Goal: Communication & Community: Answer question/provide support

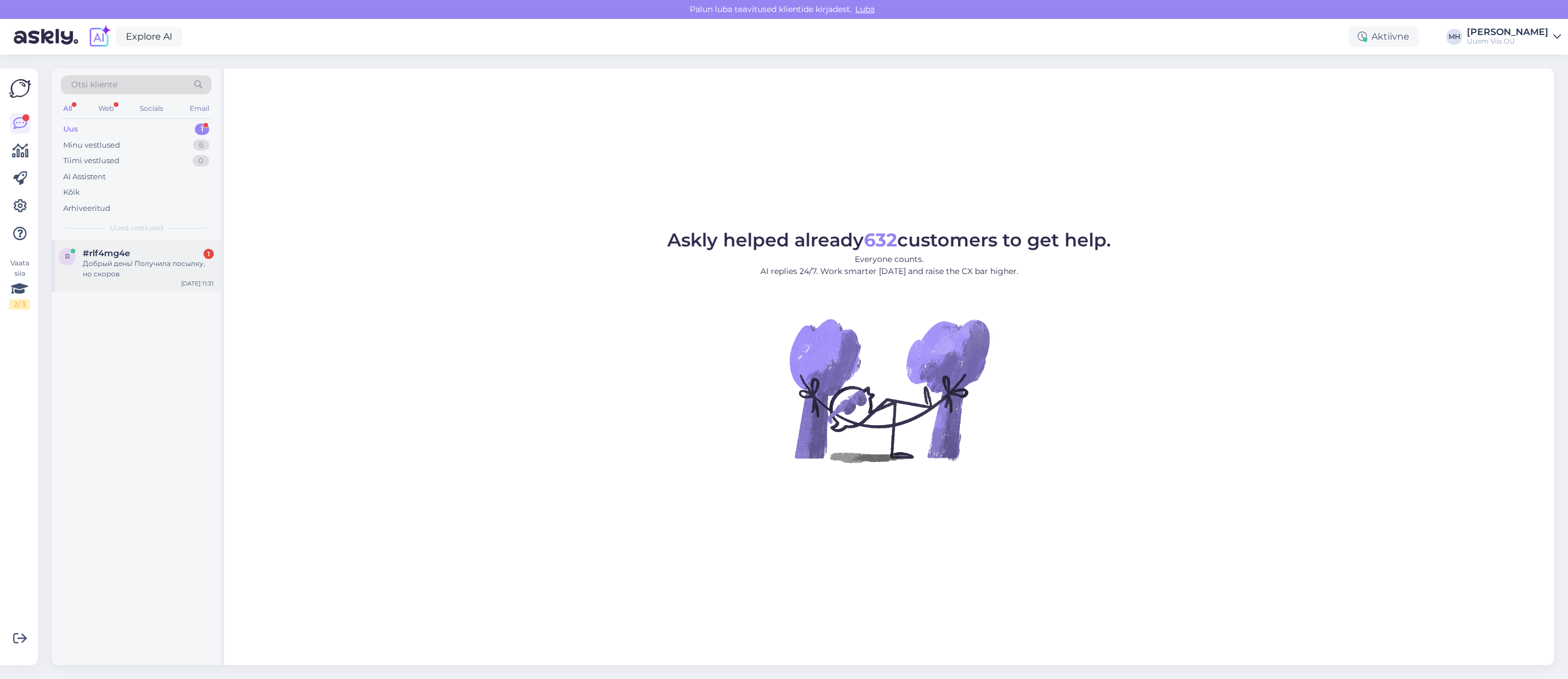
click at [162, 275] on div "Добрый день! Получила посылку, но скоров" at bounding box center [148, 269] width 131 height 20
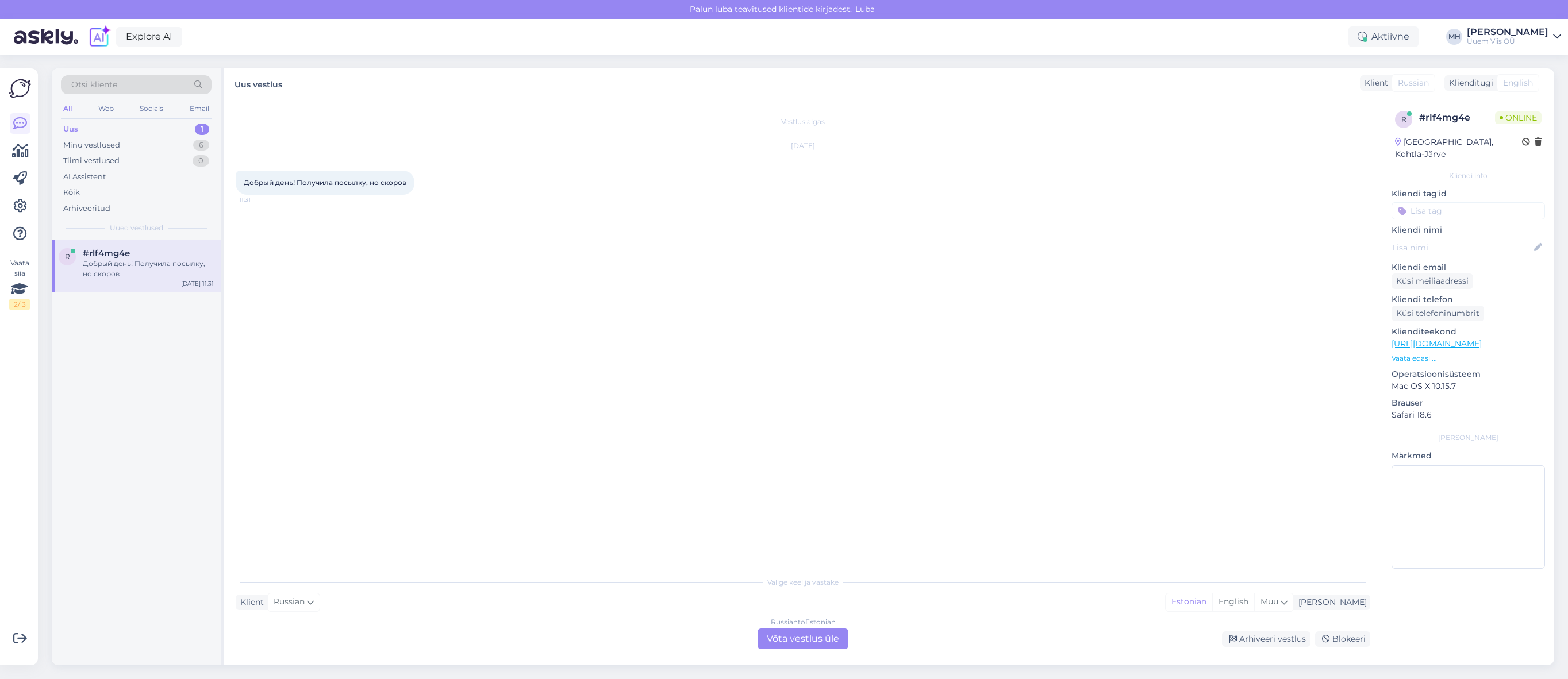
click at [807, 629] on div "Russian to Estonian Võta vestlus üle" at bounding box center [803, 639] width 91 height 20
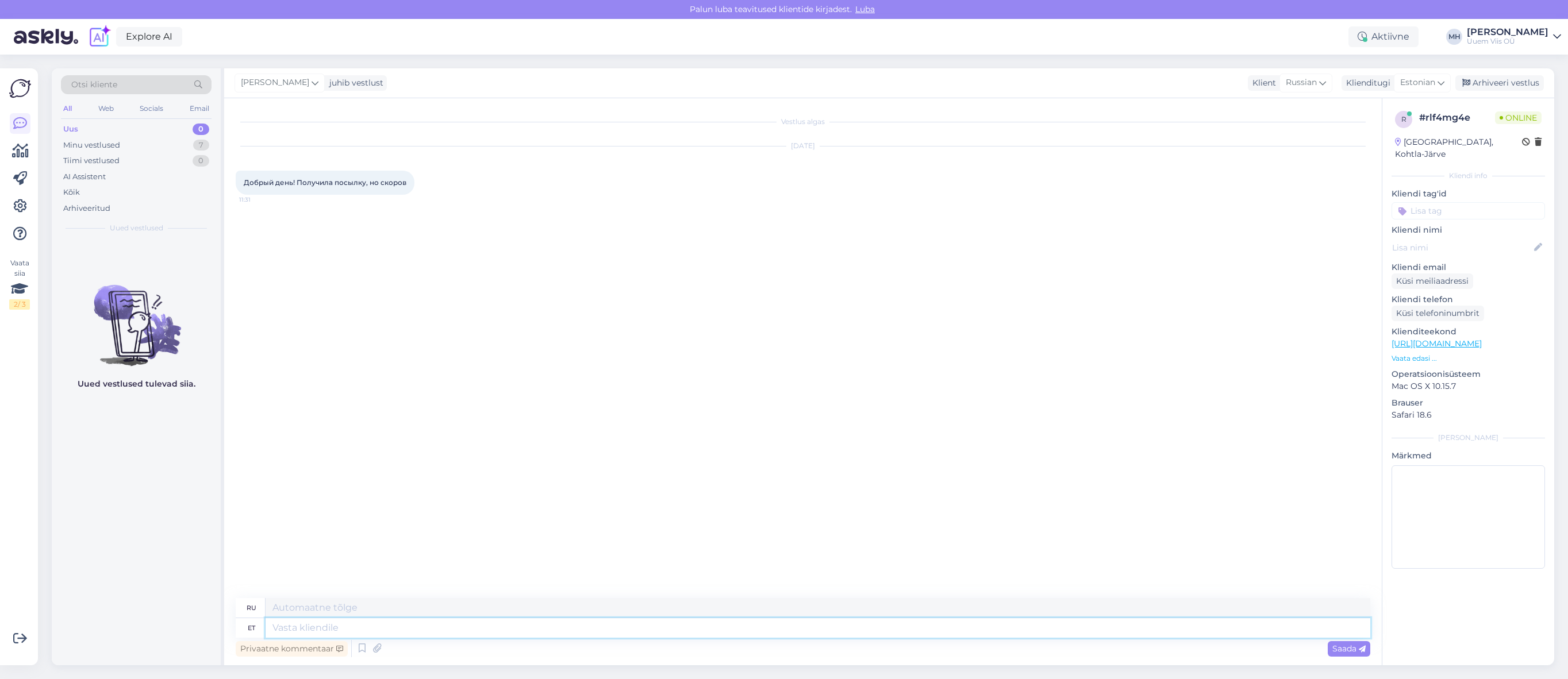
click at [725, 626] on textarea at bounding box center [818, 628] width 1104 height 20
click at [351, 183] on span "Добрый день! Получила посылку, но скоров" at bounding box center [325, 183] width 162 height 9
copy div "Добрый день! Получила посылку, но скоров 11:31"
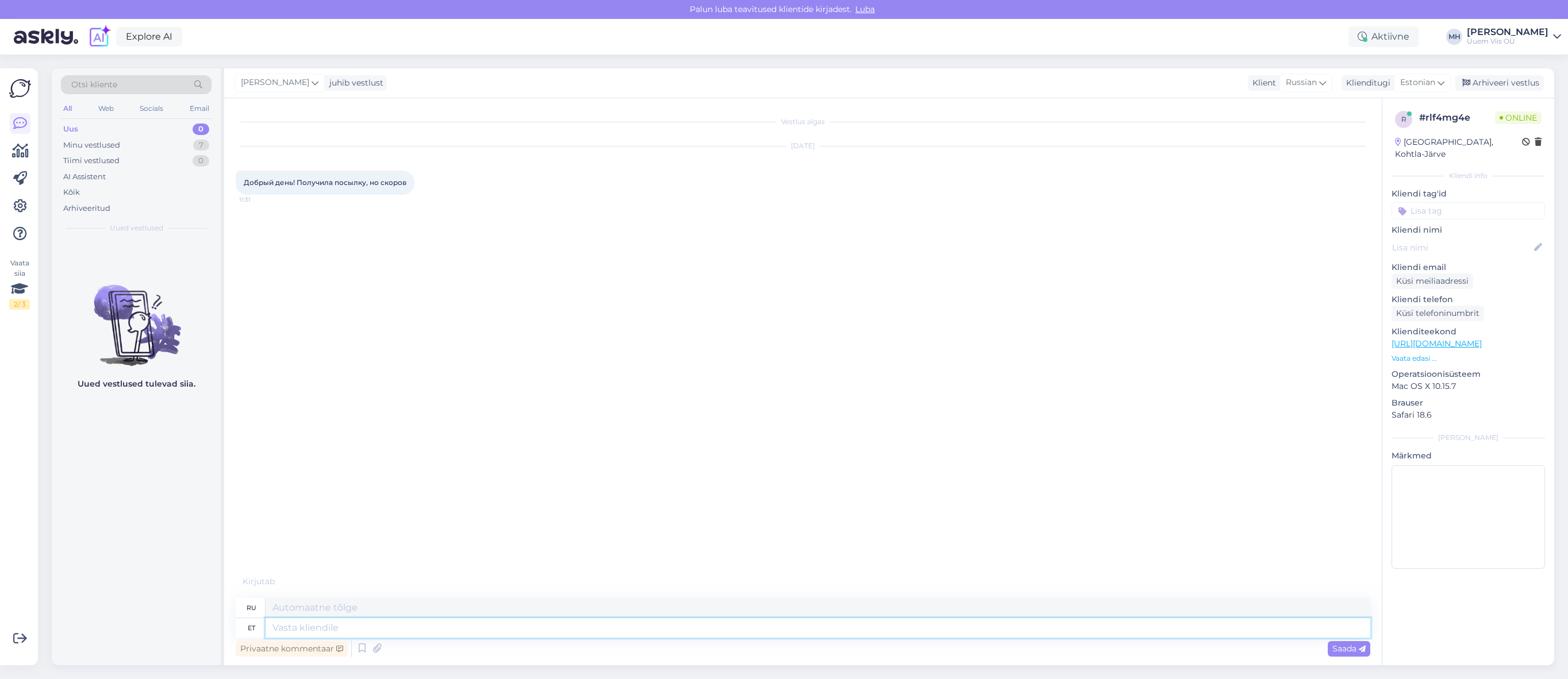
click at [883, 630] on textarea at bounding box center [818, 628] width 1104 height 20
type textarea "Tere!"
type textarea "Привет!"
type textarea "Palun tä"
type textarea "Пожалуйста"
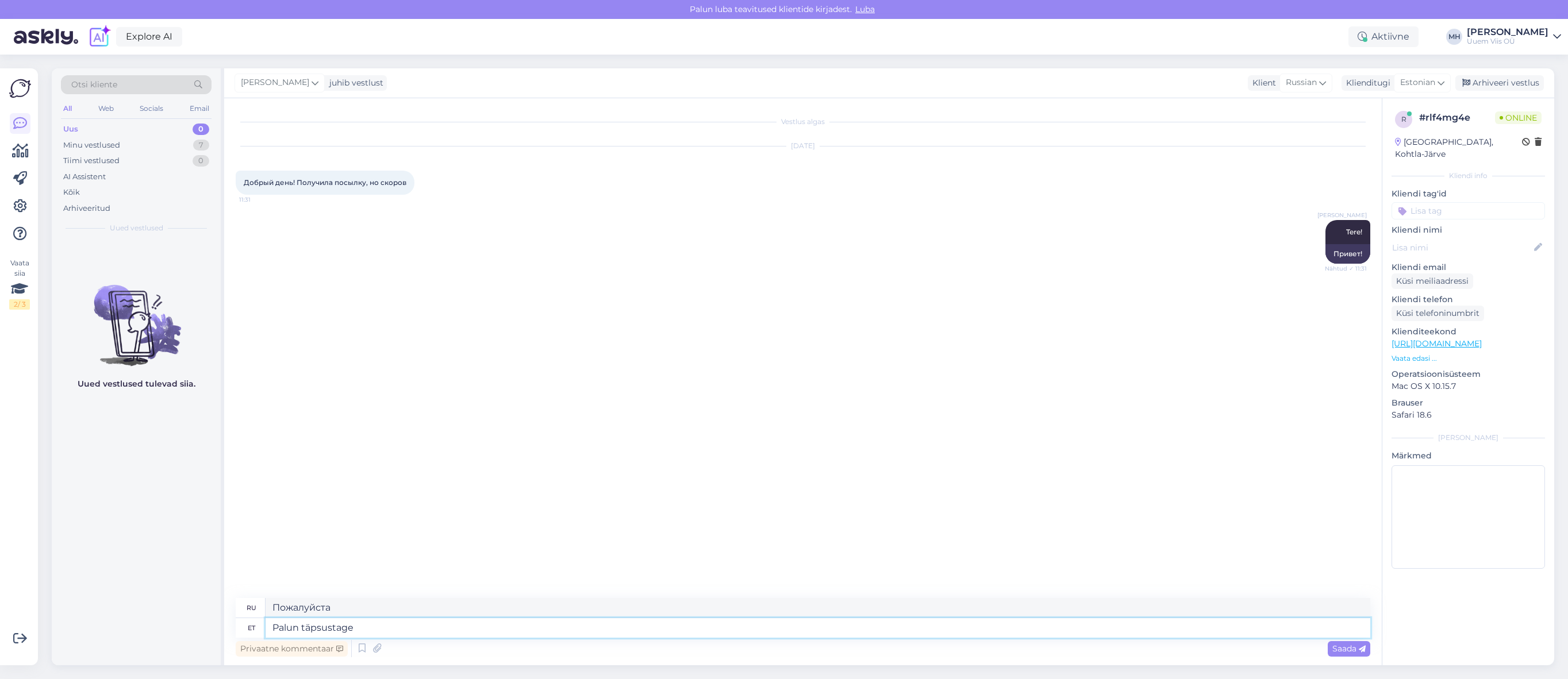
type textarea "Palun täpsustage"
type textarea "Пожалуйста, уточните"
type textarea "Palun täpsustage mure."
type textarea "Пожалуйста, уточните суть проблемы."
drag, startPoint x: 1304, startPoint y: 492, endPoint x: 812, endPoint y: 621, distance: 508.6
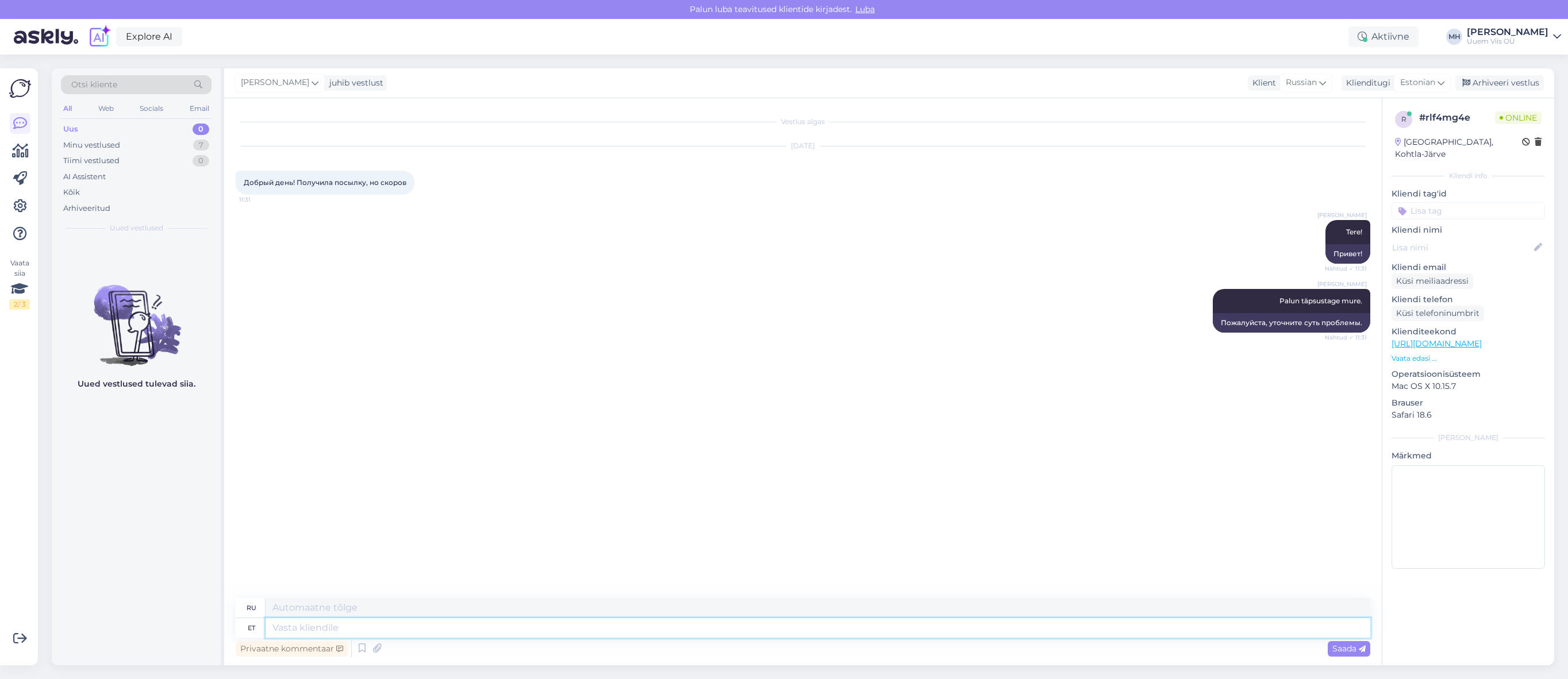
click at [812, 621] on textarea at bounding box center [818, 628] width 1104 height 20
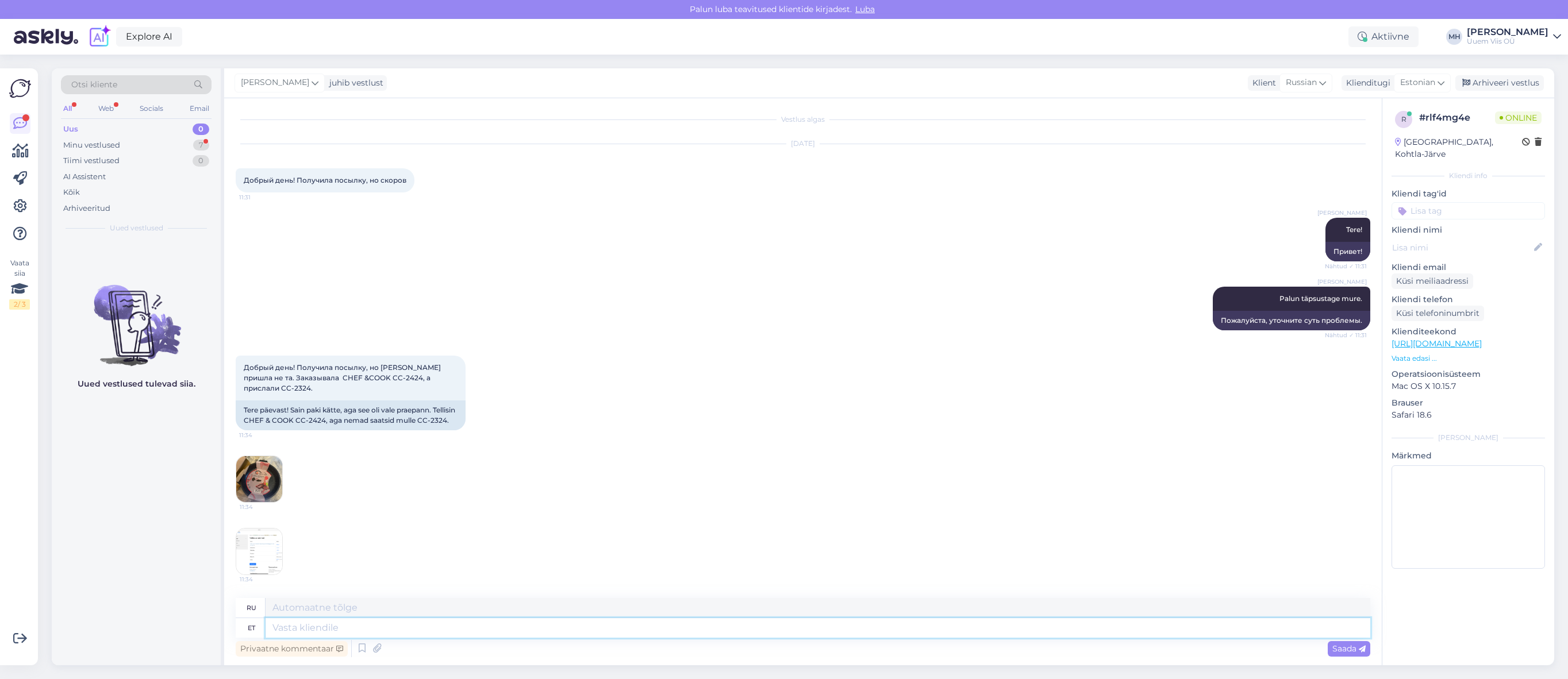
click at [902, 624] on textarea at bounding box center [818, 628] width 1104 height 20
type textarea "T"
type textarea "Selge. T"
type textarea "Прозрачный."
type textarea "Selge. Täname"
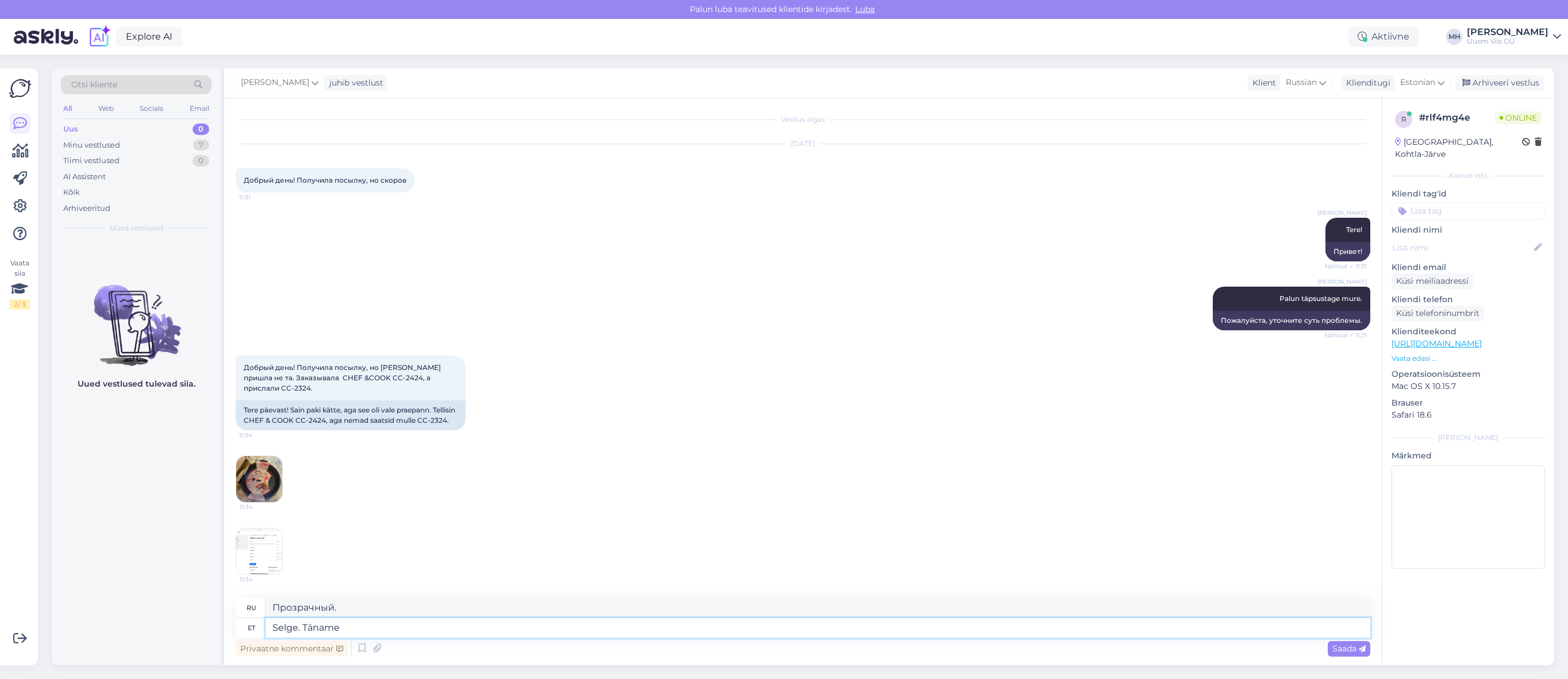
type textarea "Хорошо. [GEOGRAPHIC_DATA]."
type textarea "Selge. Täname täpsusta"
type textarea "Ясно. Спасибо за разъяснения."
type textarea "Selge. Täname täpsustamast, A"
type textarea "Хорошо. Спасибо за разъяснение."
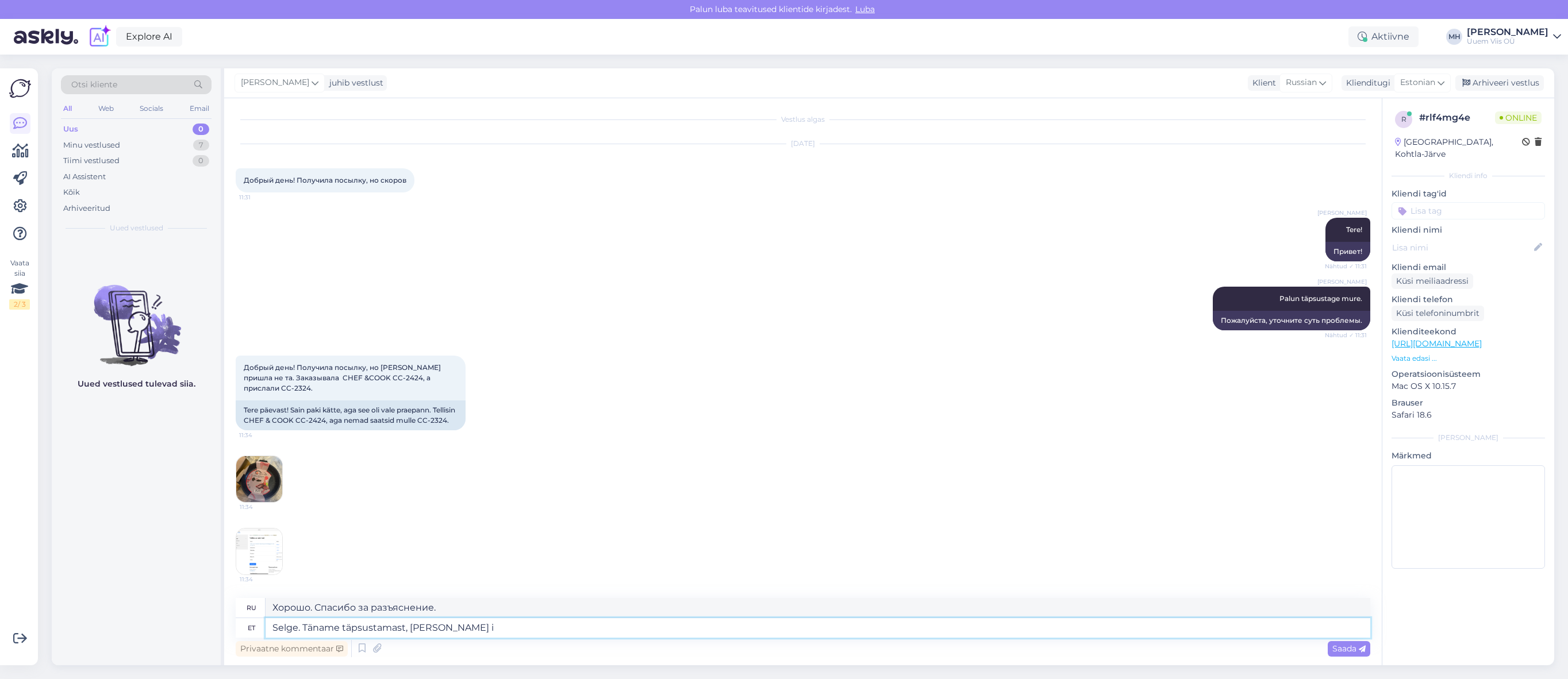
type textarea "Selge. Täname täpsustamast, [PERSON_NAME] in"
type textarea "Хорошо. Спасибо за разъяснения, я попробую."
type textarea "Selge. Täname täpsustamast, [PERSON_NAME] info"
type textarea "Хорошо. Спасибо за разъяснения, я предоставлю информацию."
type textarea "Selge. Täname täpsustamast, [PERSON_NAME] info lattu eda"
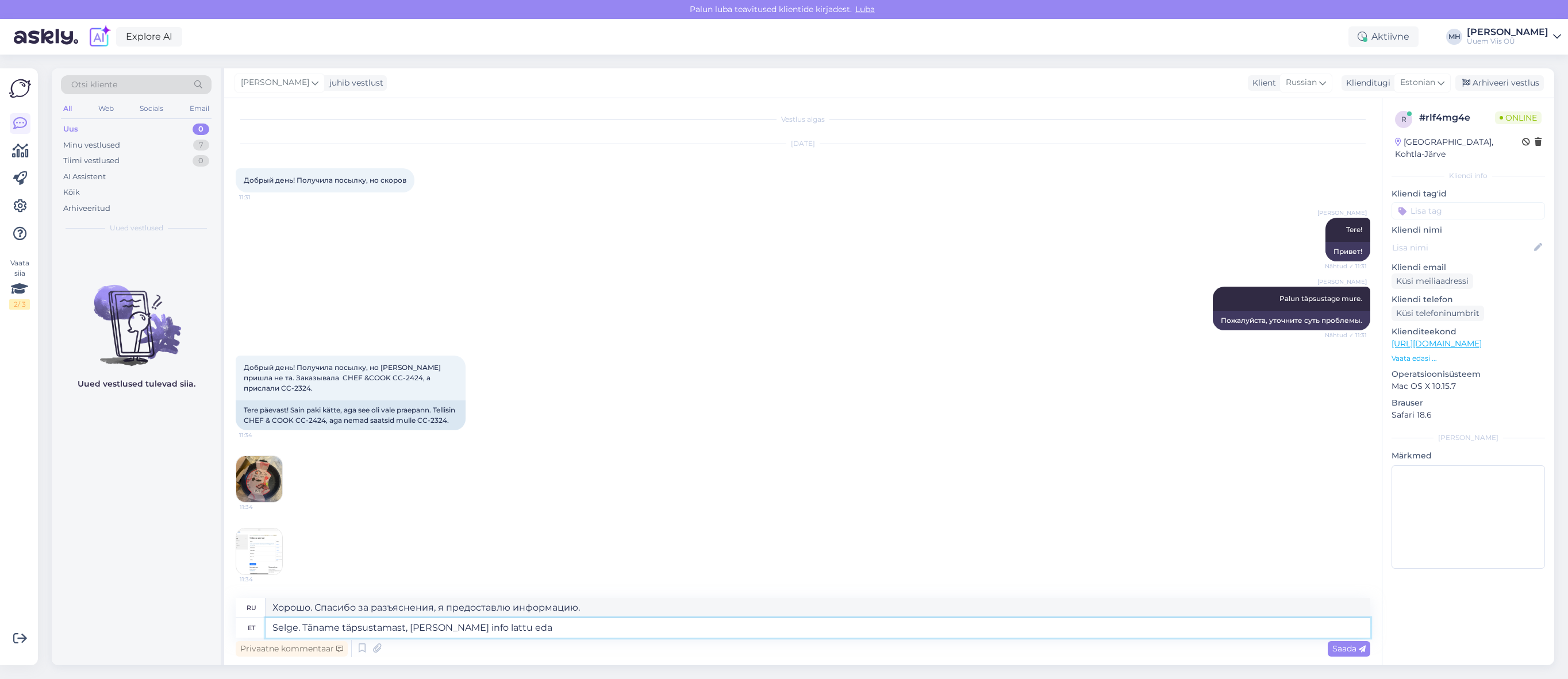
type textarea "Хорошо. Спасибо за разъяснения, добавлю информацию в базу."
type textarea "Selge. Täname täpsustamast, [PERSON_NAME] info lattu edasi"
type textarea "Хорошо. Спасибо за разъяснения, я передам информацию на склад."
type textarea "Selge. Täname täpsustamast, [PERSON_NAME] info lattu edasi ja v"
type textarea "Хорошо. Спасибо за разъяснения. Я передам информацию на склад и..."
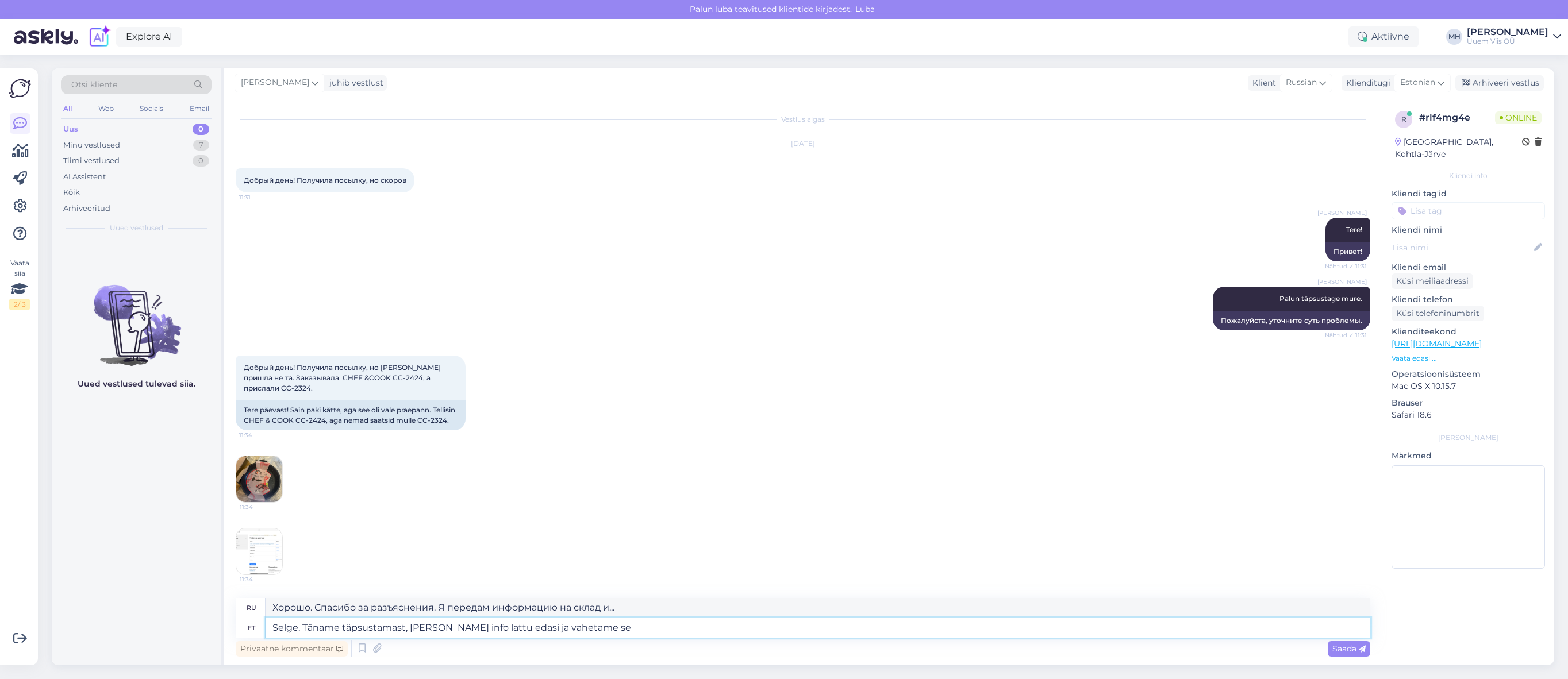
type textarea "Selge. Täname täpsustamast, [PERSON_NAME] info lattu edasi ja vahetame sel"
type textarea "Хорошо. Спасибо за разъяснения, я передам информацию на склад, и мы произведём …"
type textarea "Selge. Täname täpsustamast, [PERSON_NAME] info lattu edasi ja vahetame selle tei"
type textarea "Хорошо. Спасибо за разъяснения, я передам информацию на склад, и мы обменяемся."
type textarea "Selge. Täname täpsustamast, [PERSON_NAME] info lattu edasi ja vahetame selle te…"
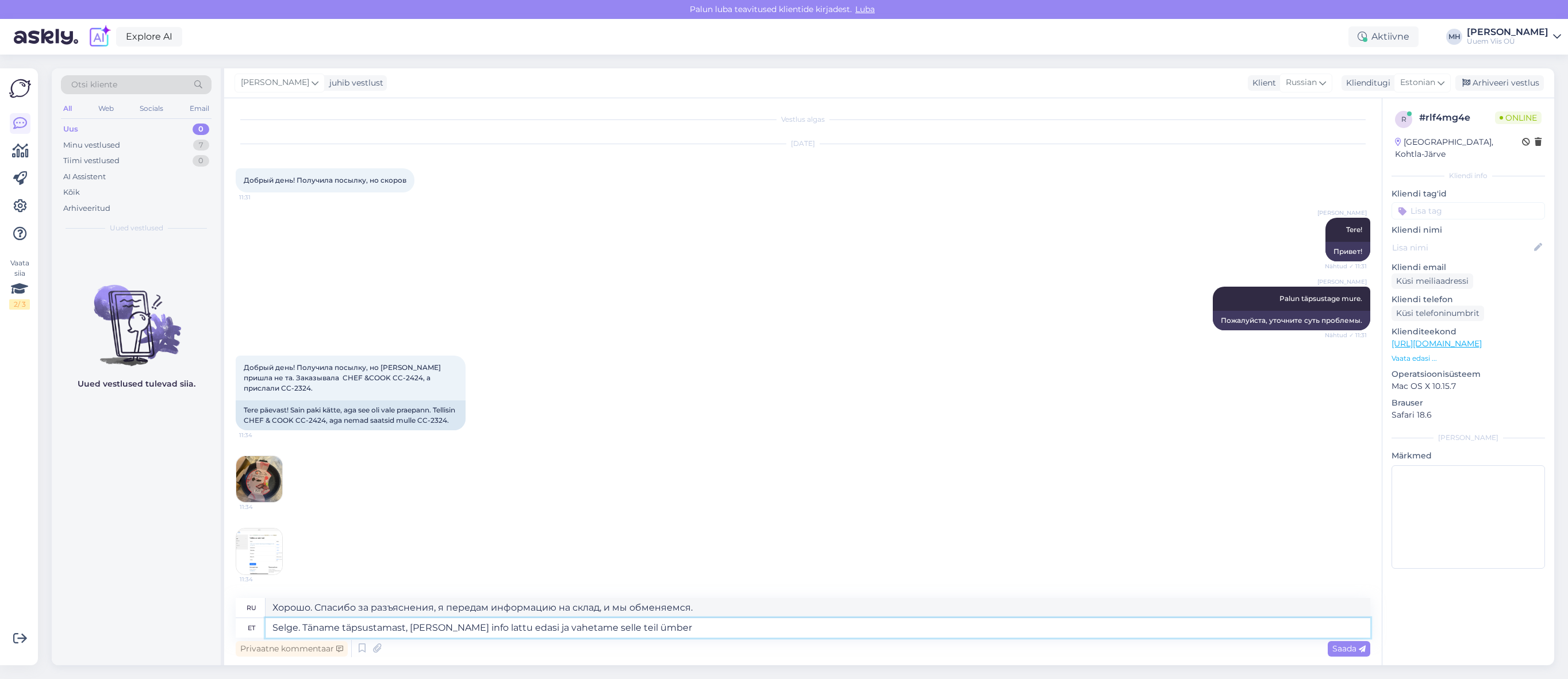
type textarea "Хорошо. Спасибо за разъяснения, я передам информацию на склад, и мы вам его обм…"
type textarea "Selge. Täname täpsustamast, [PERSON_NAME] info lattu edasi ja vahetame selle te…"
type textarea "Хорошо. Спасибо за разъяснения. Я передам информацию на склад, и мы вам его обм…"
type textarea "Selge. Täname täpsustamast, [PERSON_NAME] info lattu edasi ja vahetame selle te…"
type textarea "Хорошо. Спасибо за разъяснения. Я передам информацию на склад, и мы обменяем ег…"
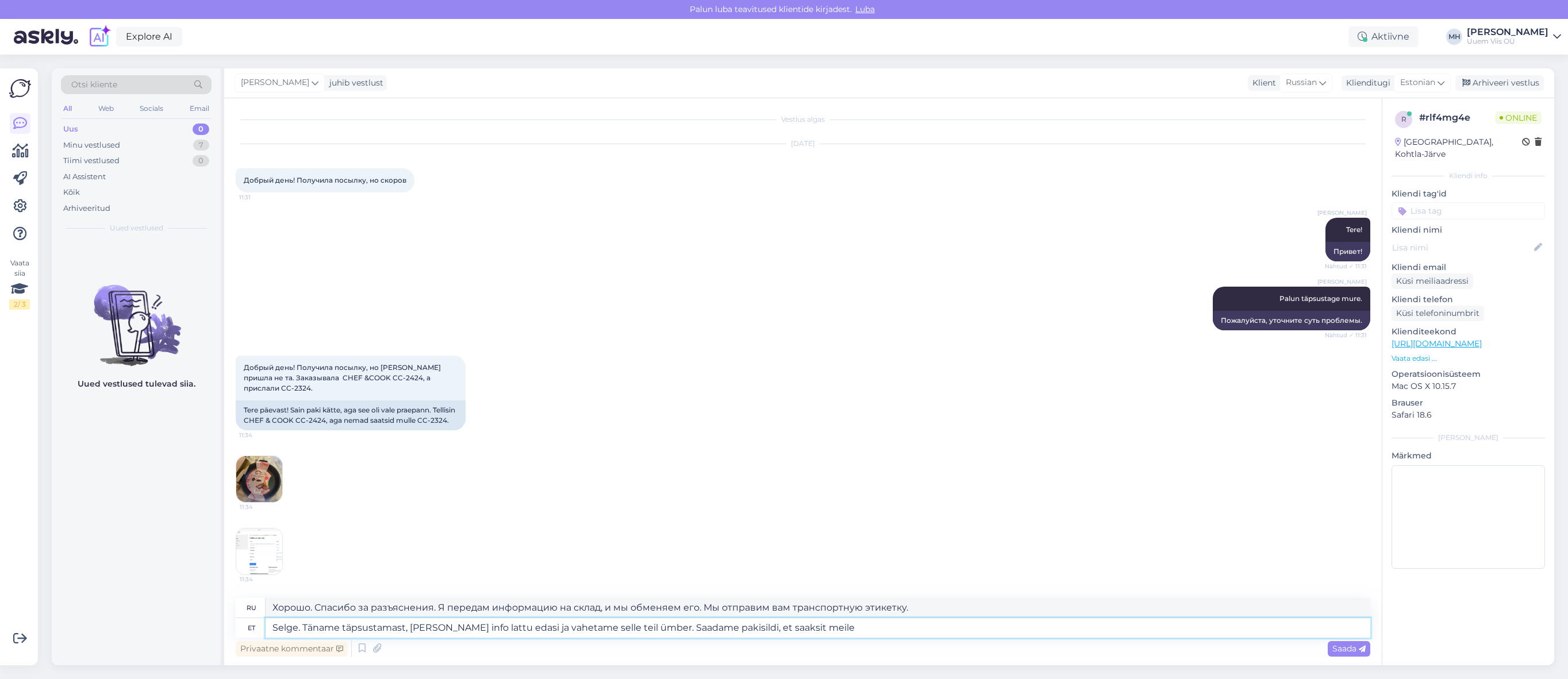
type textarea "Selge. Täname täpsustamast, [PERSON_NAME] info lattu edasi ja vahetame selle te…"
type textarea "Хорошо. Спасибо за разъяснения. Я передам информацию на склад, и мы обменяем ег…"
type textarea "Selge. Täname täpsustamast, [PERSON_NAME] info lattu edasi ja vahetame selle te…"
type textarea "Хорошо. Спасибо за разъяснения. Я передам информацию на склад, и мы обменяем ег…"
type textarea "Selge. Täname täpsustamast, [PERSON_NAME] info lattu edasi ja vahetame selle te…"
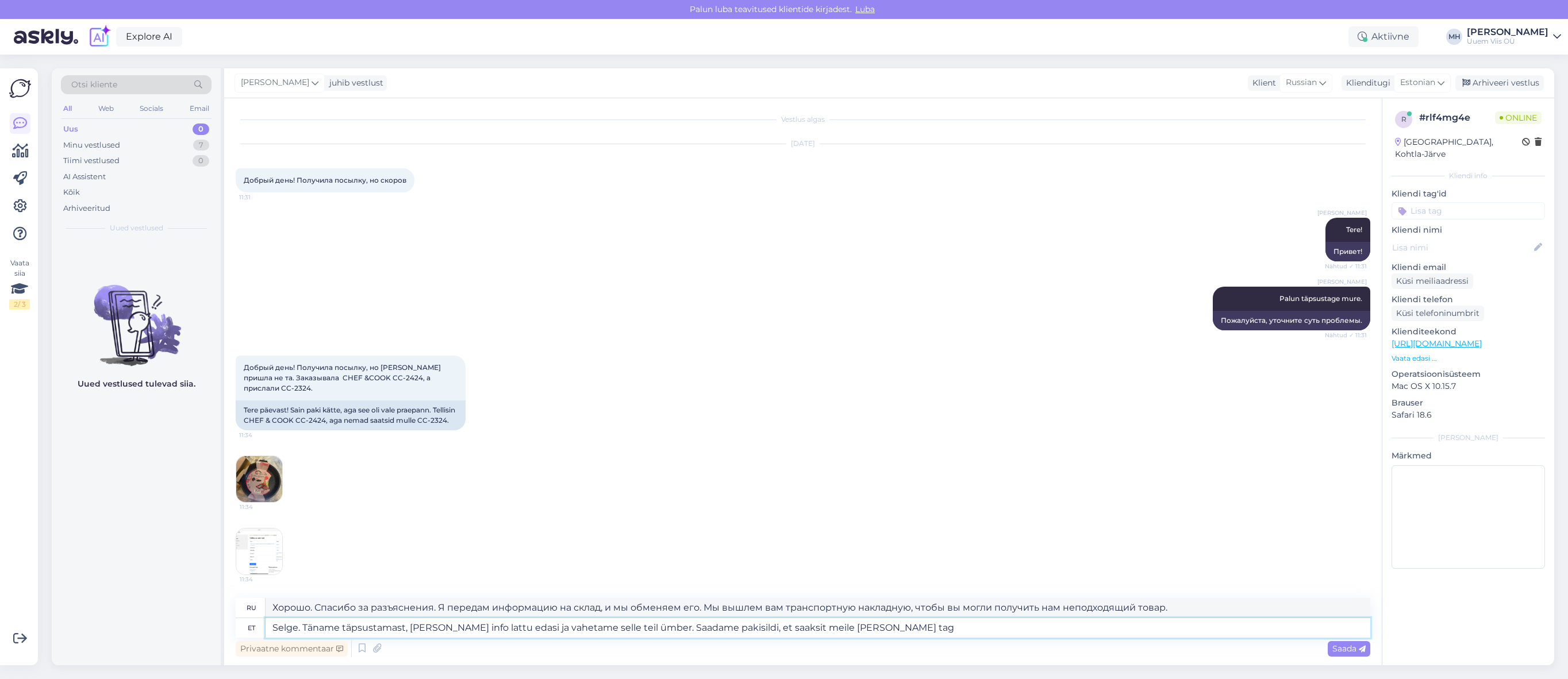
type textarea "Хорошо. Спасибо за разъяснения. Я передам информацию на склад, и мы обменяем ва…"
type textarea "Selge. Täname täpsustamast, [PERSON_NAME] info lattu edasi ja vahetame selle te…"
type textarea "Хорошо. Спасибо за разъяснения. Я передам информацию на склад, и мы обменяем её…"
type textarea "Selge. Täname täpsustamast, [PERSON_NAME] info lattu edasi ja vahetame selle te…"
type textarea "Хорошо. Спасибо за разъяснения. Я передам информацию на склад, и мы обменяем её…"
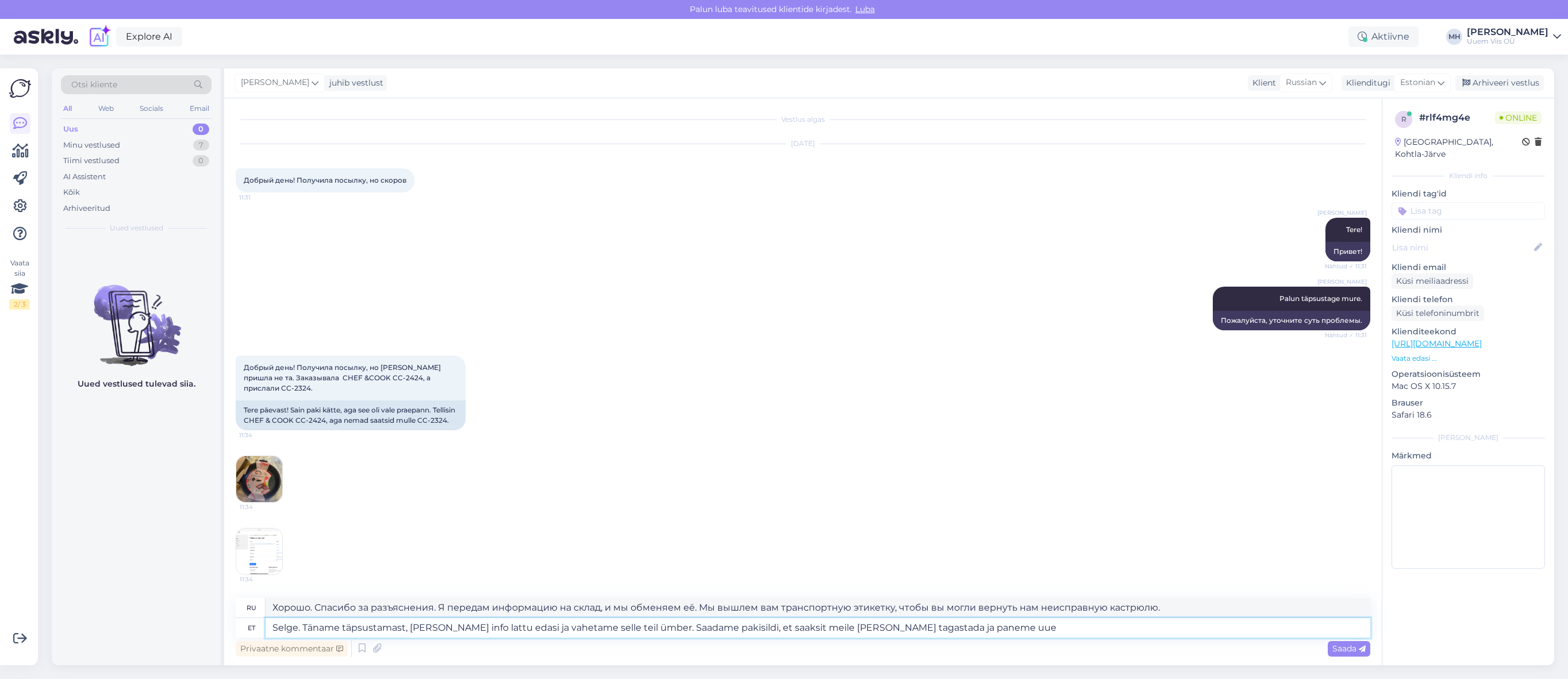
type textarea "Selge. Täname täpsustamast, [PERSON_NAME] info lattu edasi ja vahetame selle te…"
type textarea "Хорошо. Спасибо за разъяснения. Я передам информацию на склад, и мы обменяем её…"
type textarea "Selge. Täname täpsustamast, [PERSON_NAME] info lattu edasi ja vahetame selle te…"
type textarea "Хорошо. Спасибо за разъяснения. Я передам информацию на склад, и мы обменяем её…"
type textarea "Selge. Täname täpsustamast, [PERSON_NAME] info lattu edasi ja vahetame selle te…"
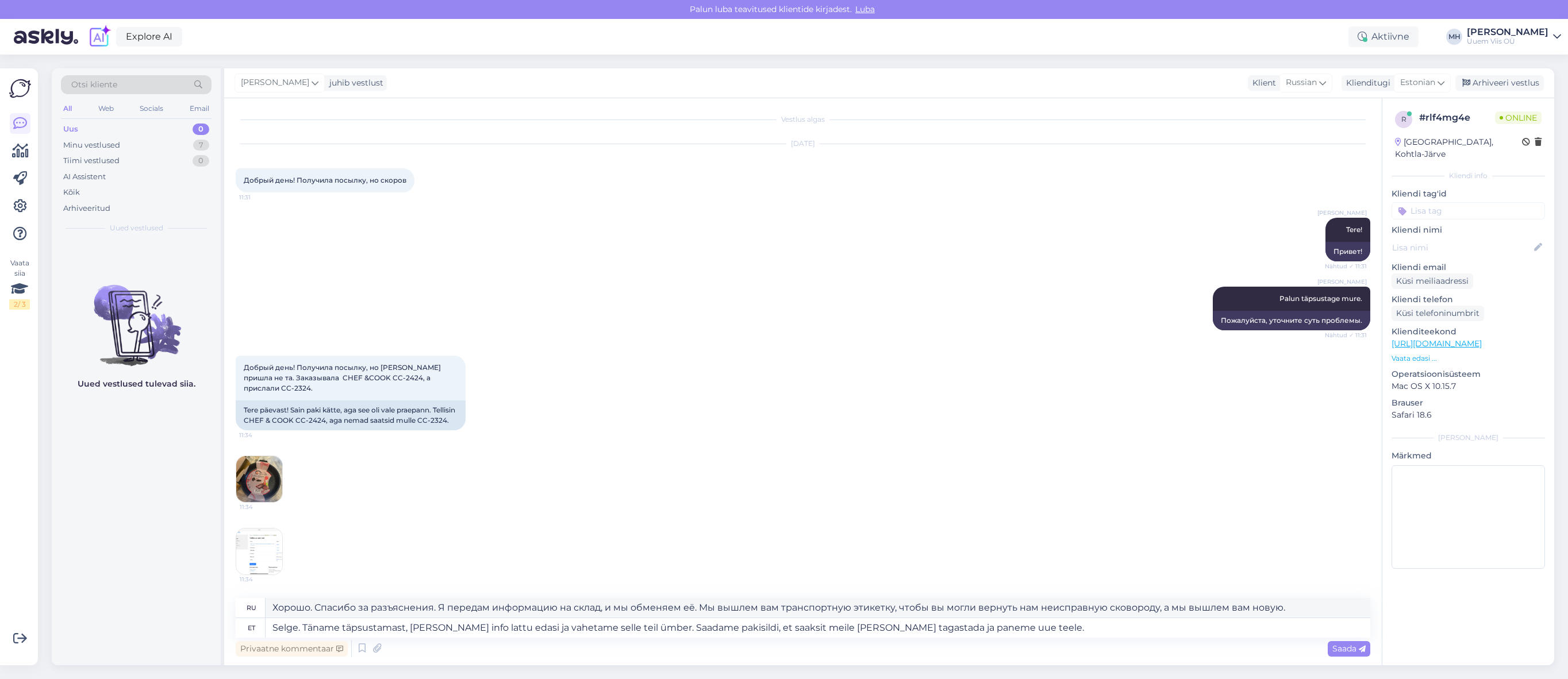
click at [1081, 641] on div "Privaatne kommentaar Saada" at bounding box center [802, 648] width 1134 height 22
click at [1077, 631] on textarea "Selge. Täname täpsustamast, [PERSON_NAME] info lattu edasi ja vahetame selle te…" at bounding box center [818, 628] width 1104 height 20
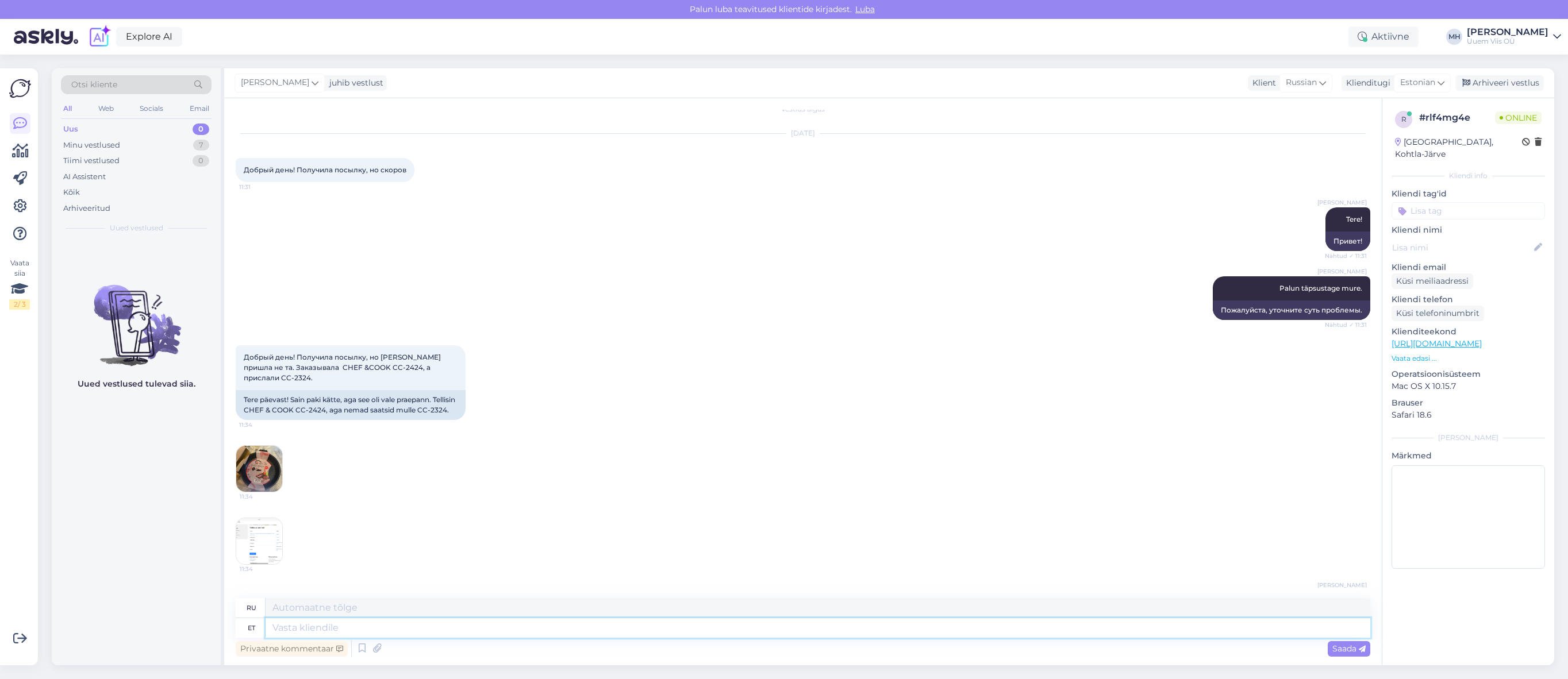
scroll to position [133, 0]
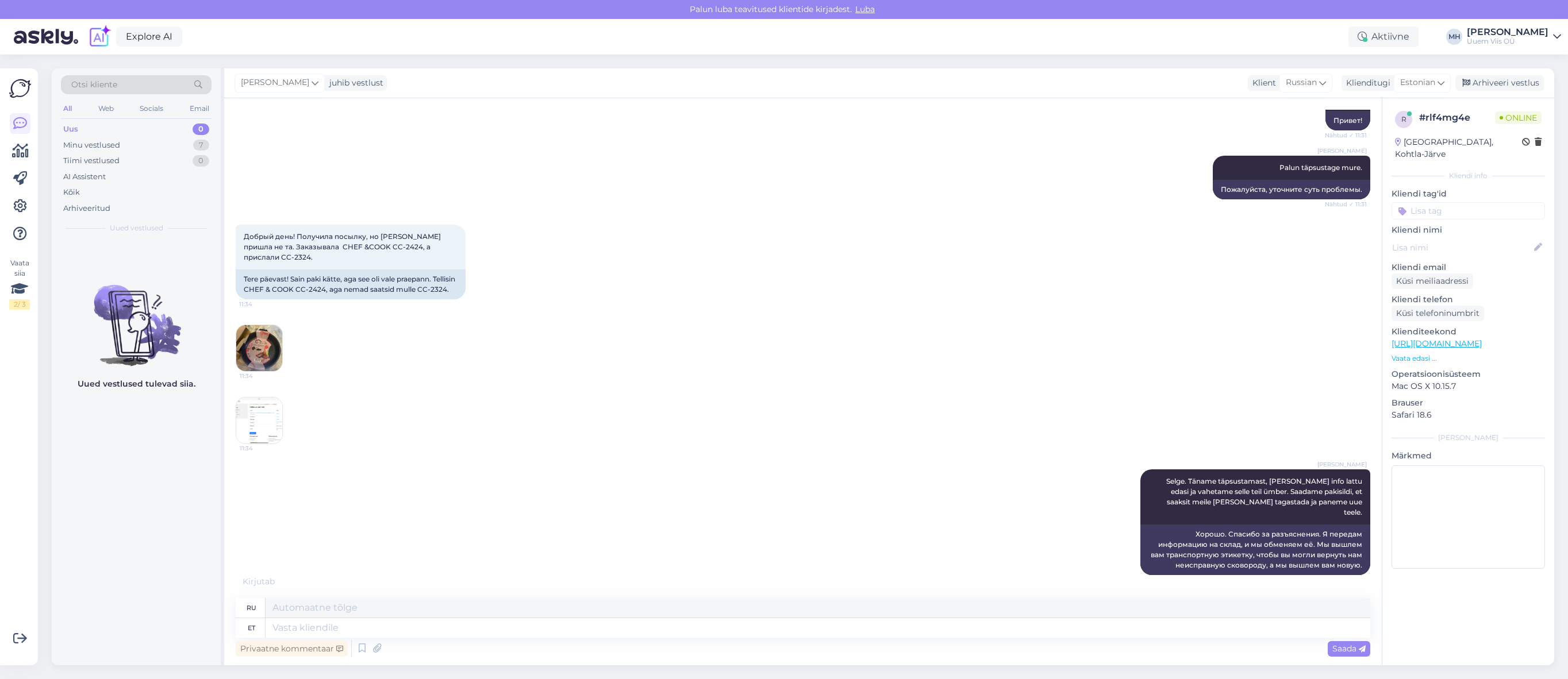
click at [272, 420] on img at bounding box center [259, 420] width 46 height 46
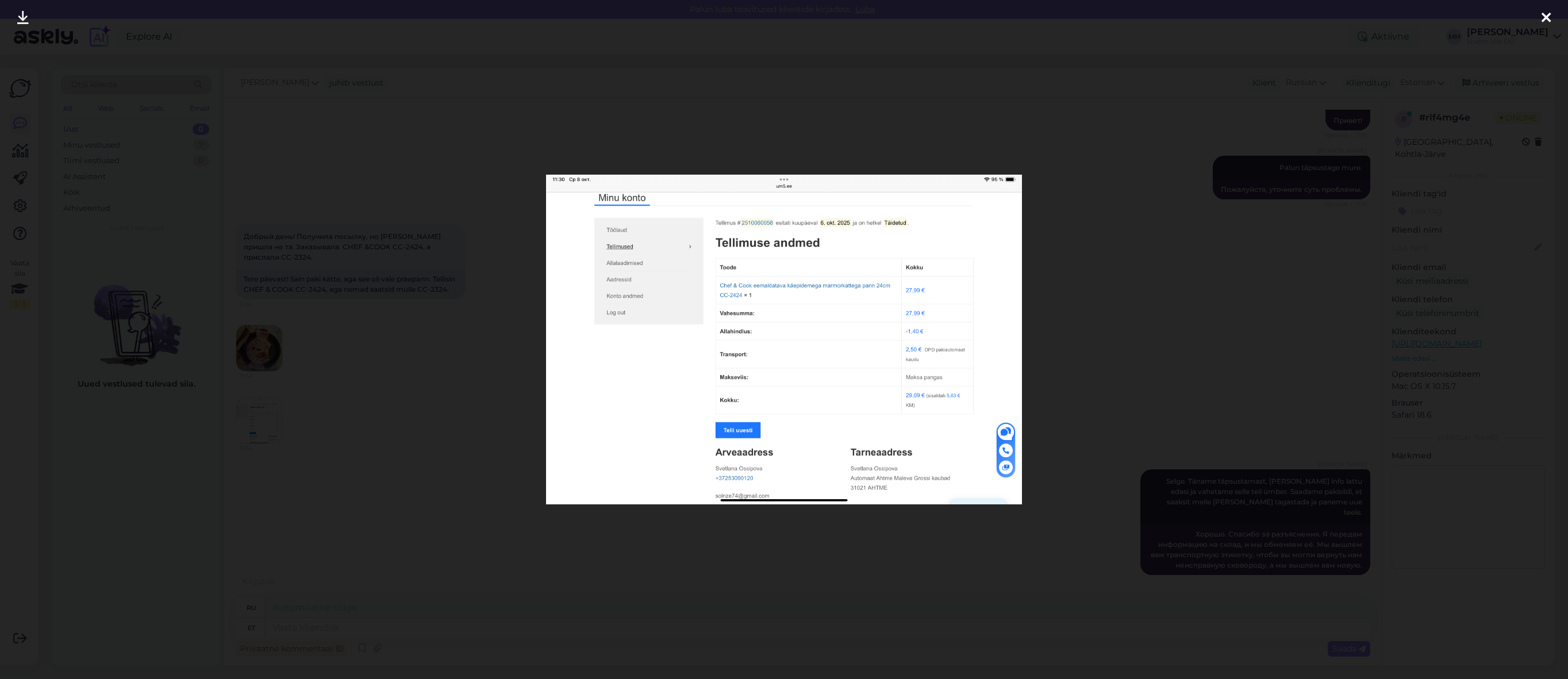
click at [747, 227] on img at bounding box center [784, 340] width 475 height 330
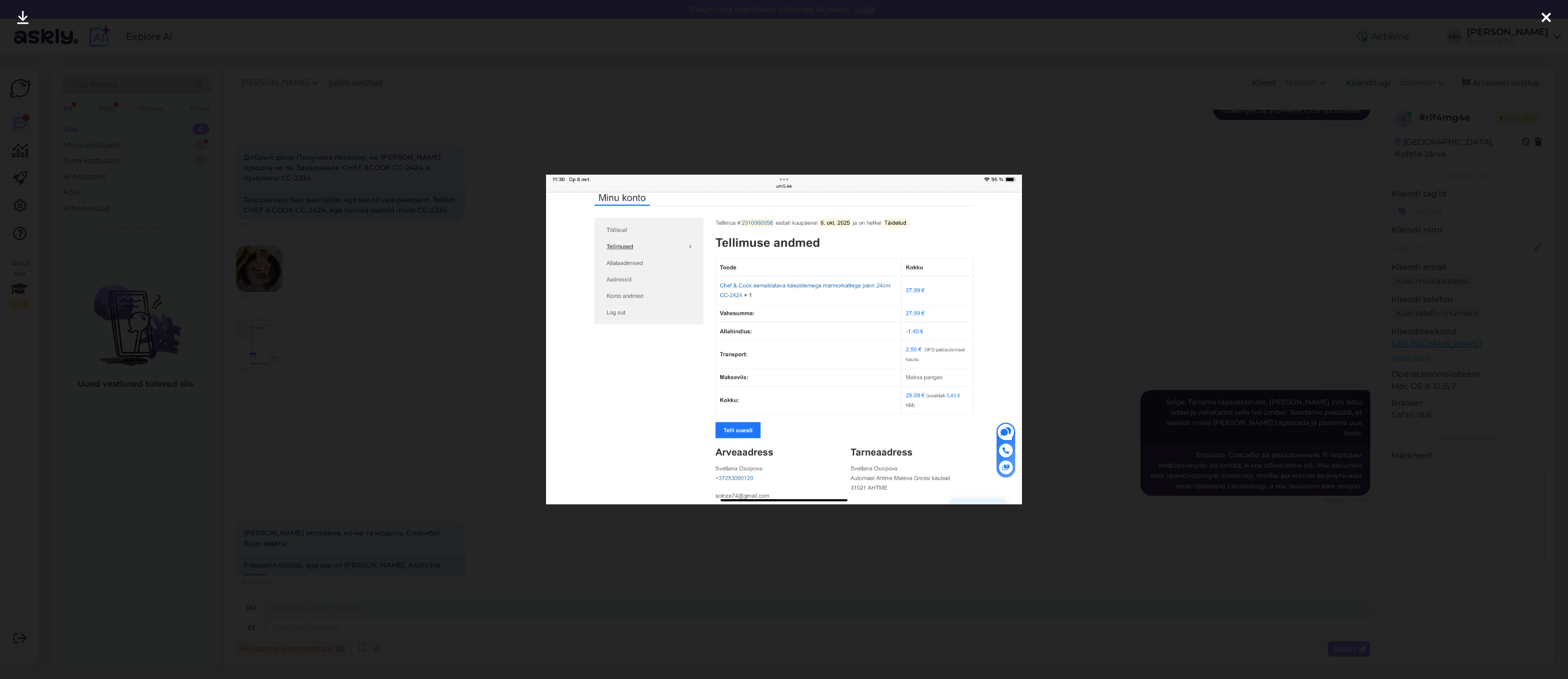
scroll to position [281, 0]
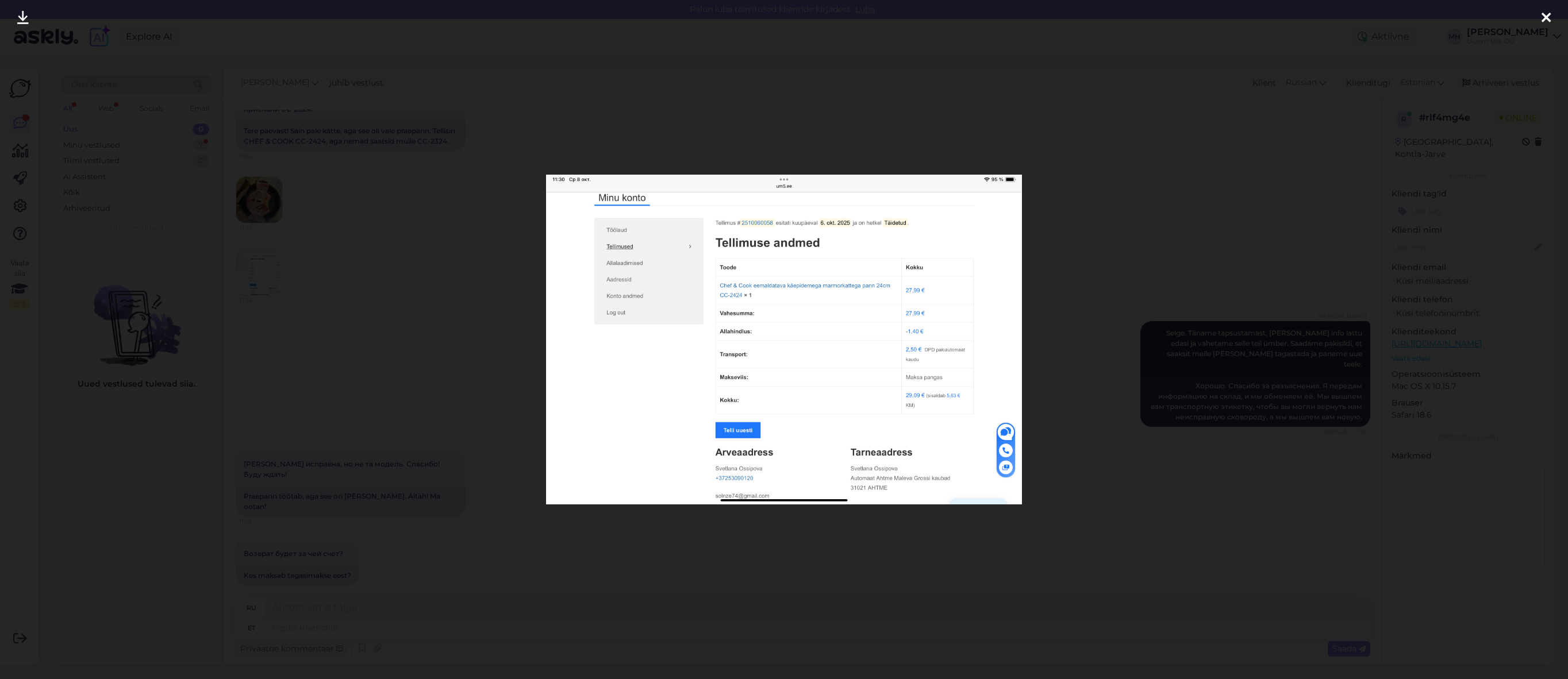
click at [1147, 550] on div at bounding box center [784, 339] width 1568 height 679
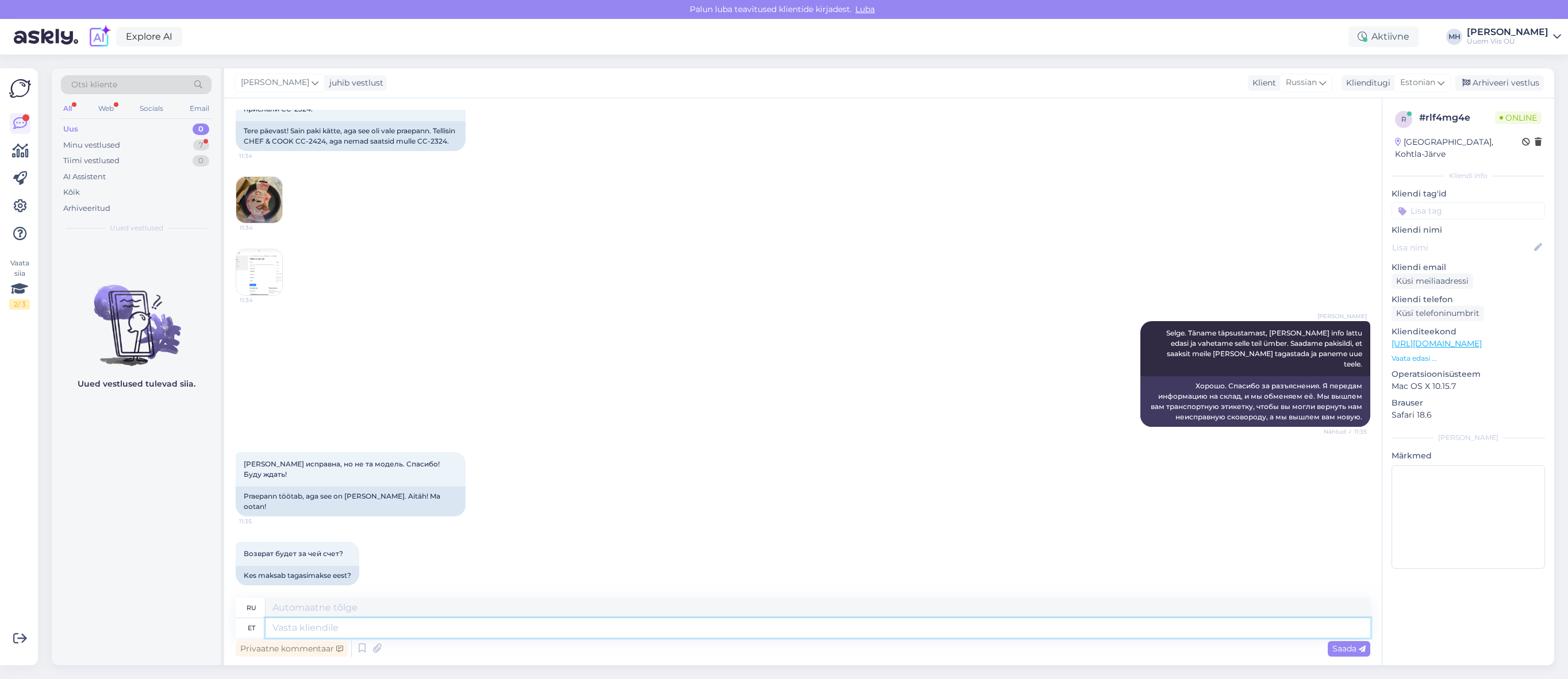
click at [527, 629] on textarea at bounding box center [818, 628] width 1104 height 20
type textarea "Ikka m"
type textarea "Все еще"
type textarea "Ikka meie."
type textarea "Все еще мы."
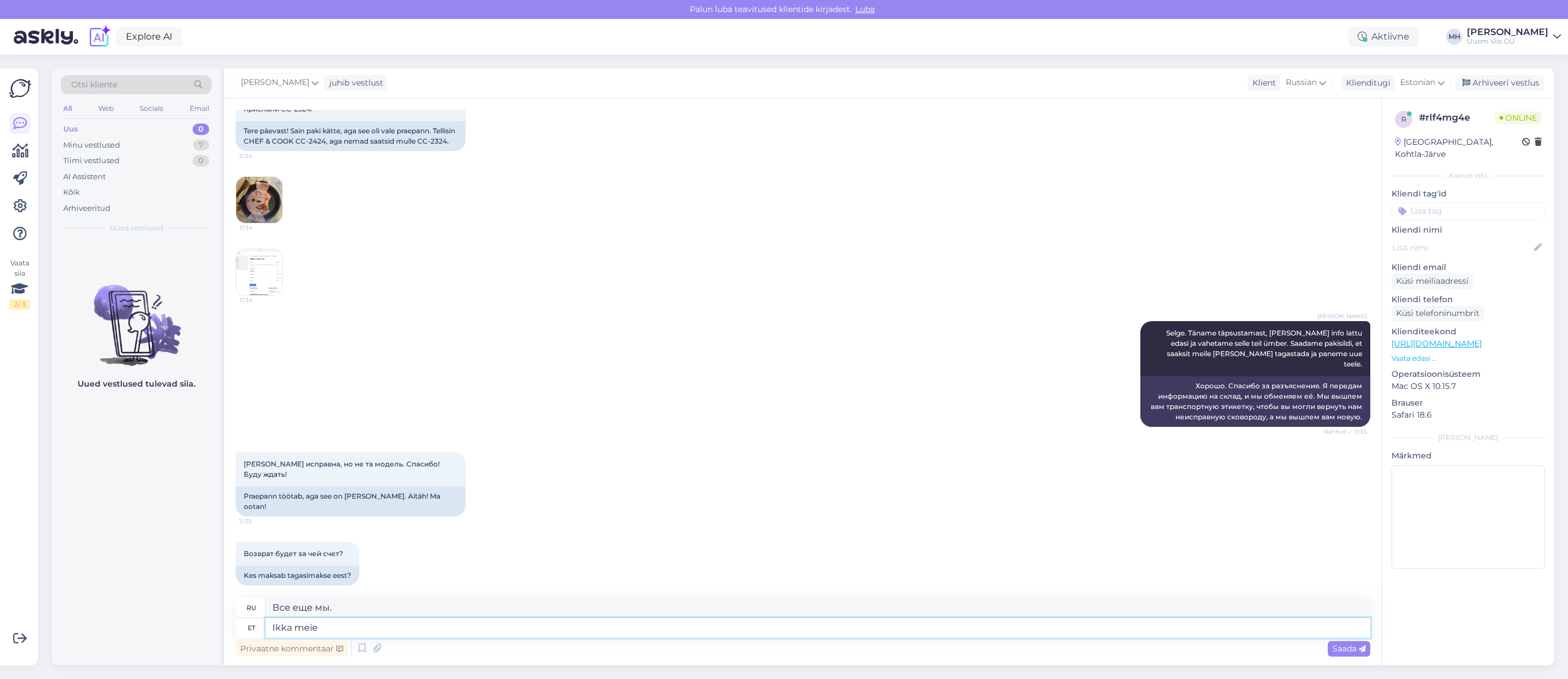
type textarea "Ikka meie m"
type textarea "Все еще мы"
type textarea "Ikka meie maksame."
type textarea "Мы все равно платим."
click at [912, 634] on textarea "Ikka meie maksame." at bounding box center [818, 628] width 1104 height 20
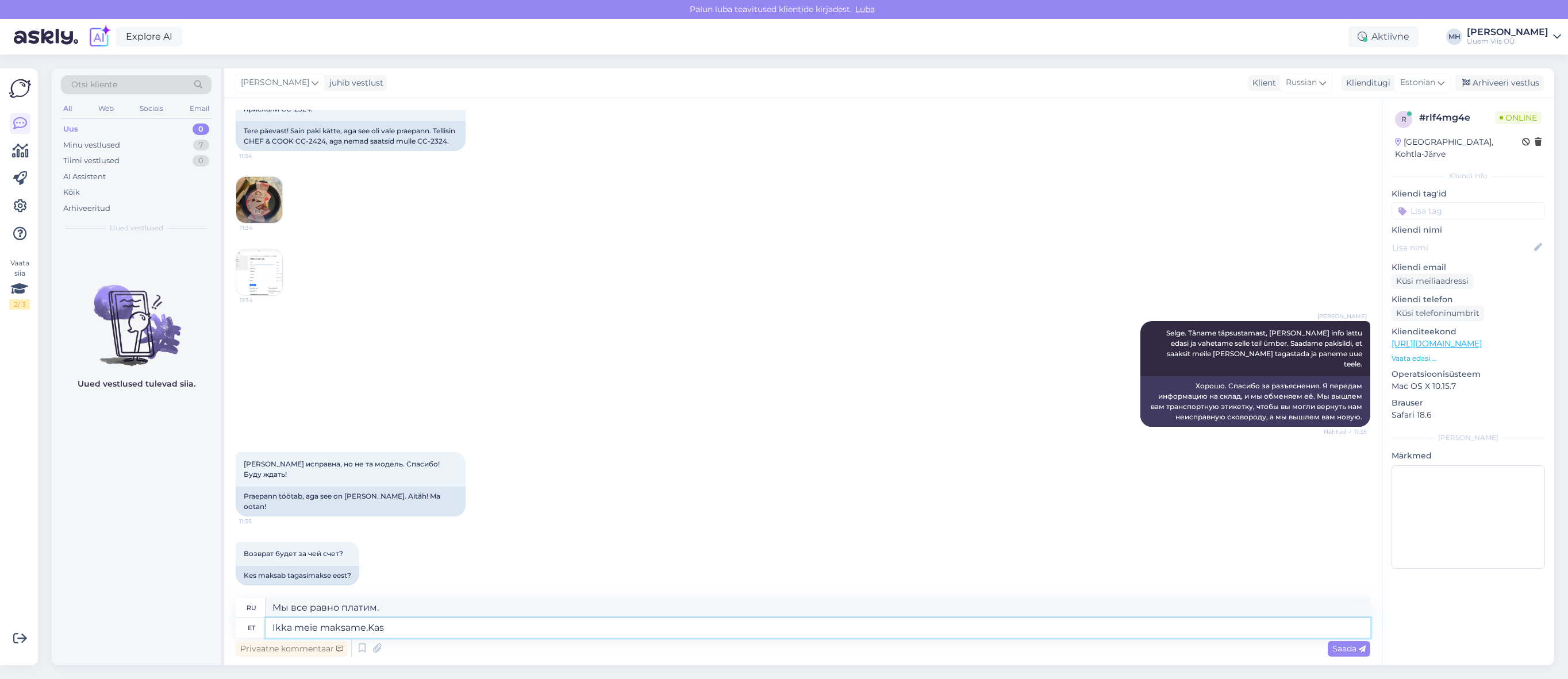
type textarea "Ikka meie maksame.Kas o"
type textarea "Мы все равно maksame.Kas"
type textarea "Ikka meie maksame. Kas"
type textarea "Мы все равно платим."
type textarea "Ikka meie maksame. Kas ole"
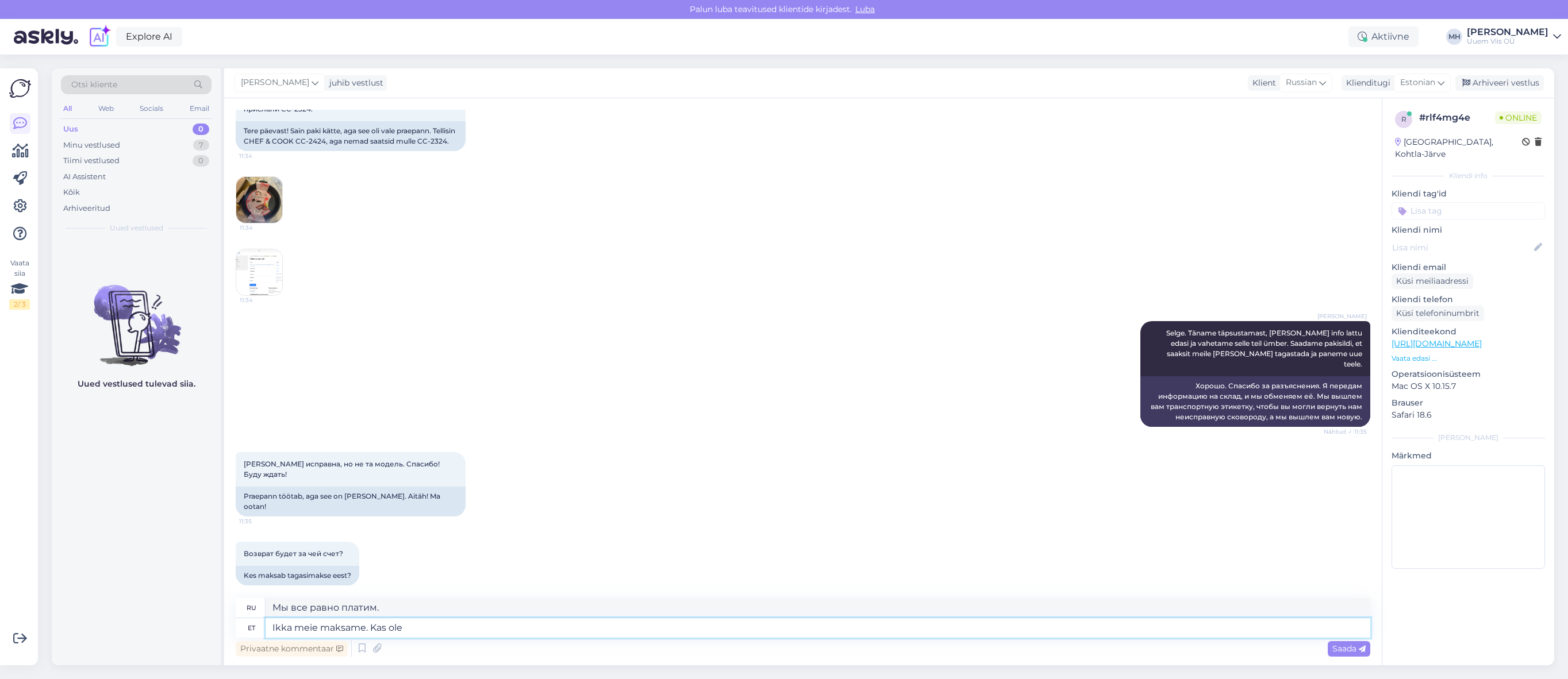
type textarea "Мы всё равно платим."
type textarea "Ikka meie maksame. Kas olete ju"
type textarea "Мы всё равно платим. А вы?"
type textarea "Ikka meie maksame. Kas olete juba p"
type textarea "Мы всё ещё платим. А вы уже?"
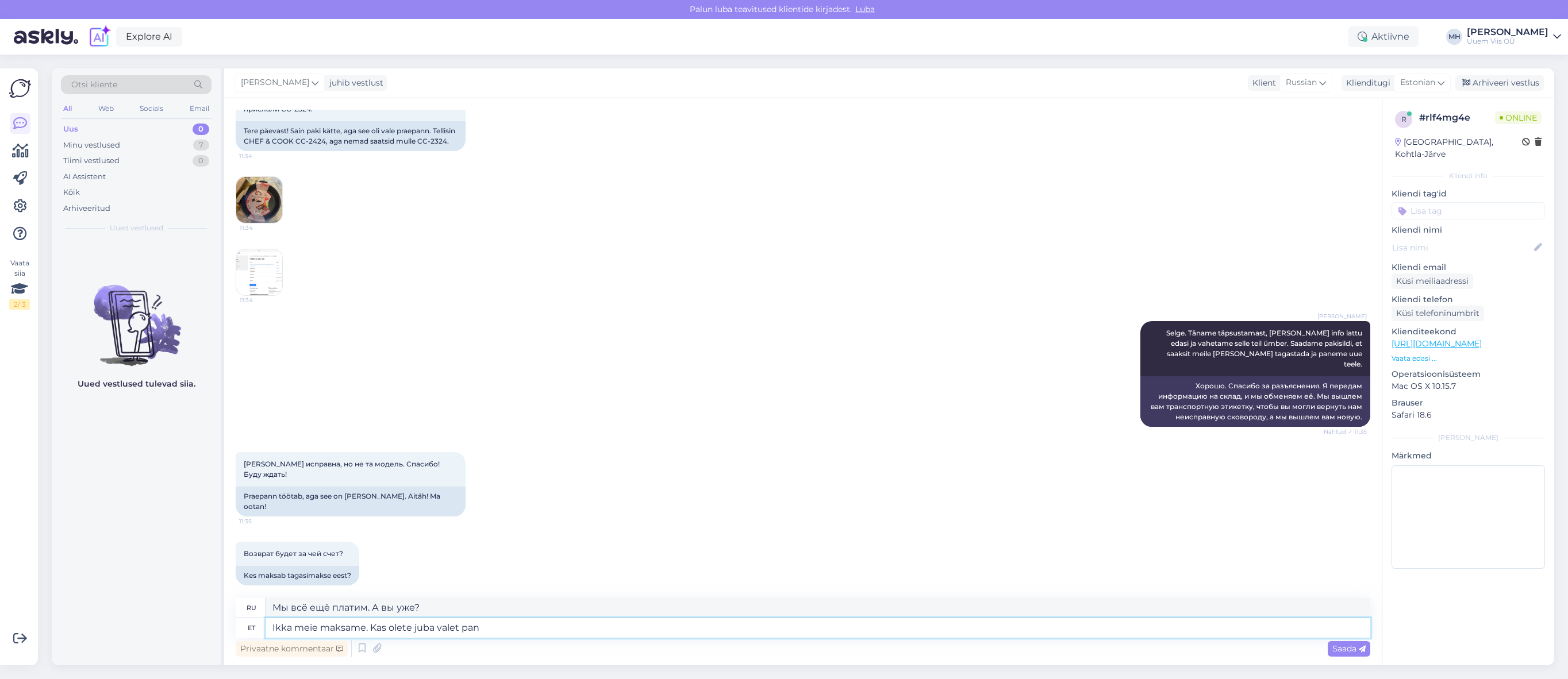
type textarea "Ikka meie maksame. Kas olete juba valet [PERSON_NAME]"
type textarea "Мы всё равно платим. Ты уже врёшь?"
type textarea "Ikka meie maksame. Kas olete juba valet panni ka"
type textarea "Мы всё ещё платим. Вы уже совершили ошибку?"
type textarea "Ikka meie maksame. Kas olete juba valet panni kasutanud?"
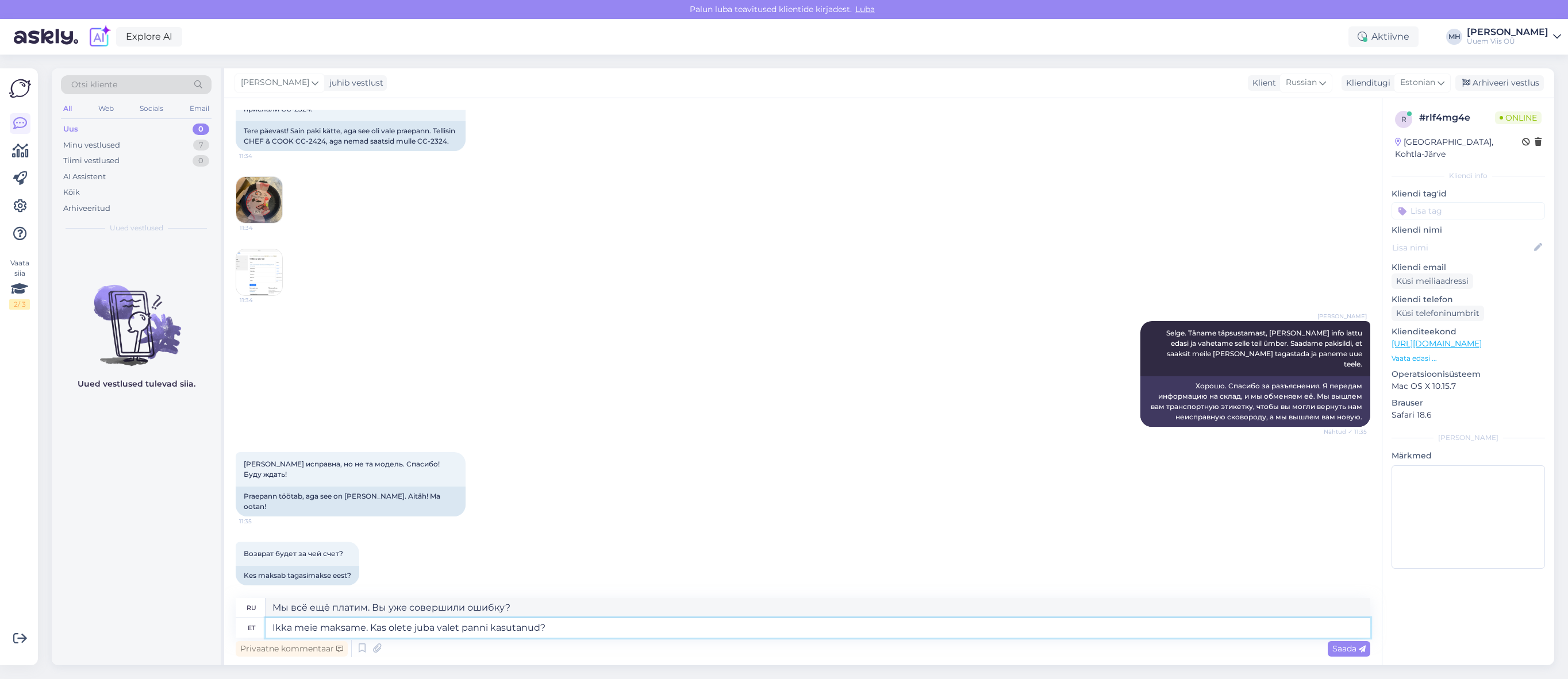
type textarea "Мы всё ещё платим. Ты уже использовал не ту сковороду?"
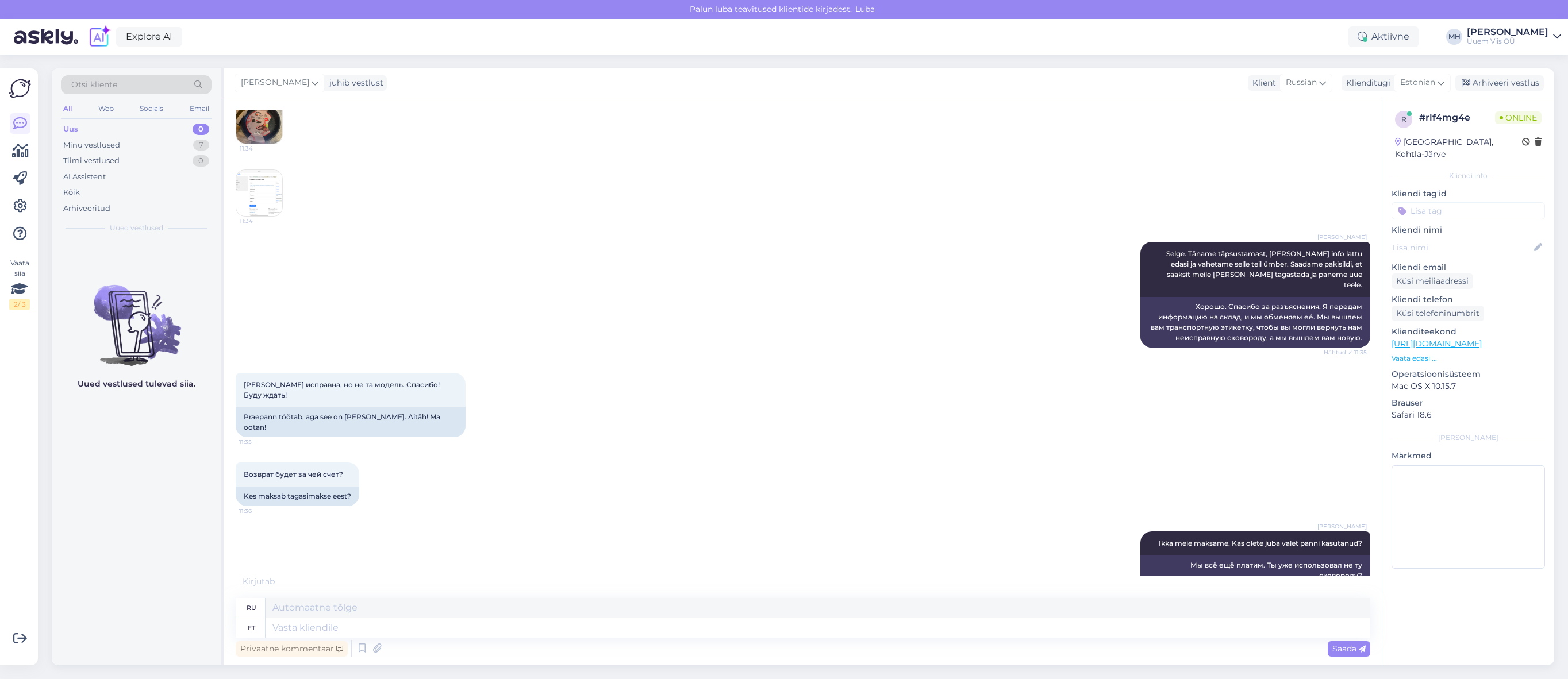
scroll to position [460, 0]
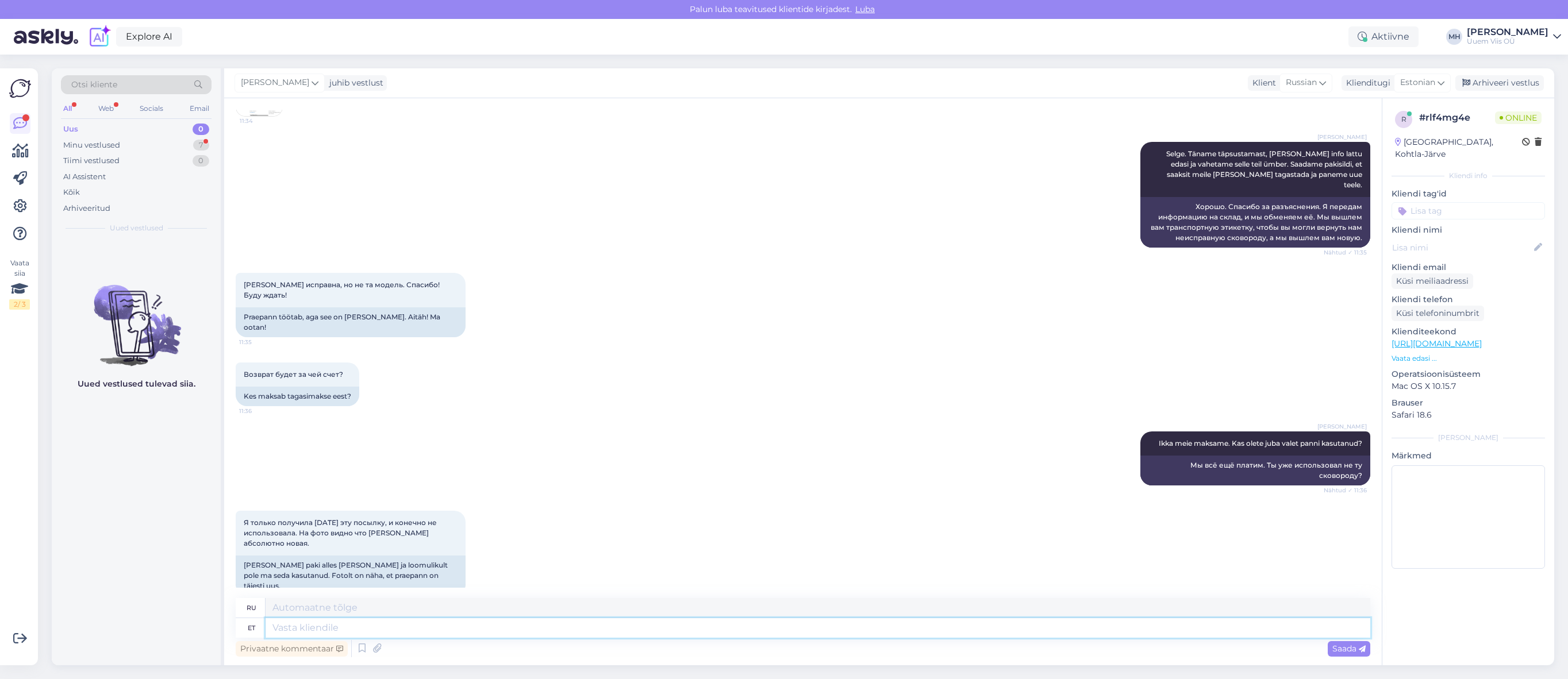
click at [1248, 624] on textarea at bounding box center [818, 628] width 1104 height 20
type textarea "Info ed"
type textarea "Информация"
type textarea "Info edasi ant"
type textarea "Дополнительная информация"
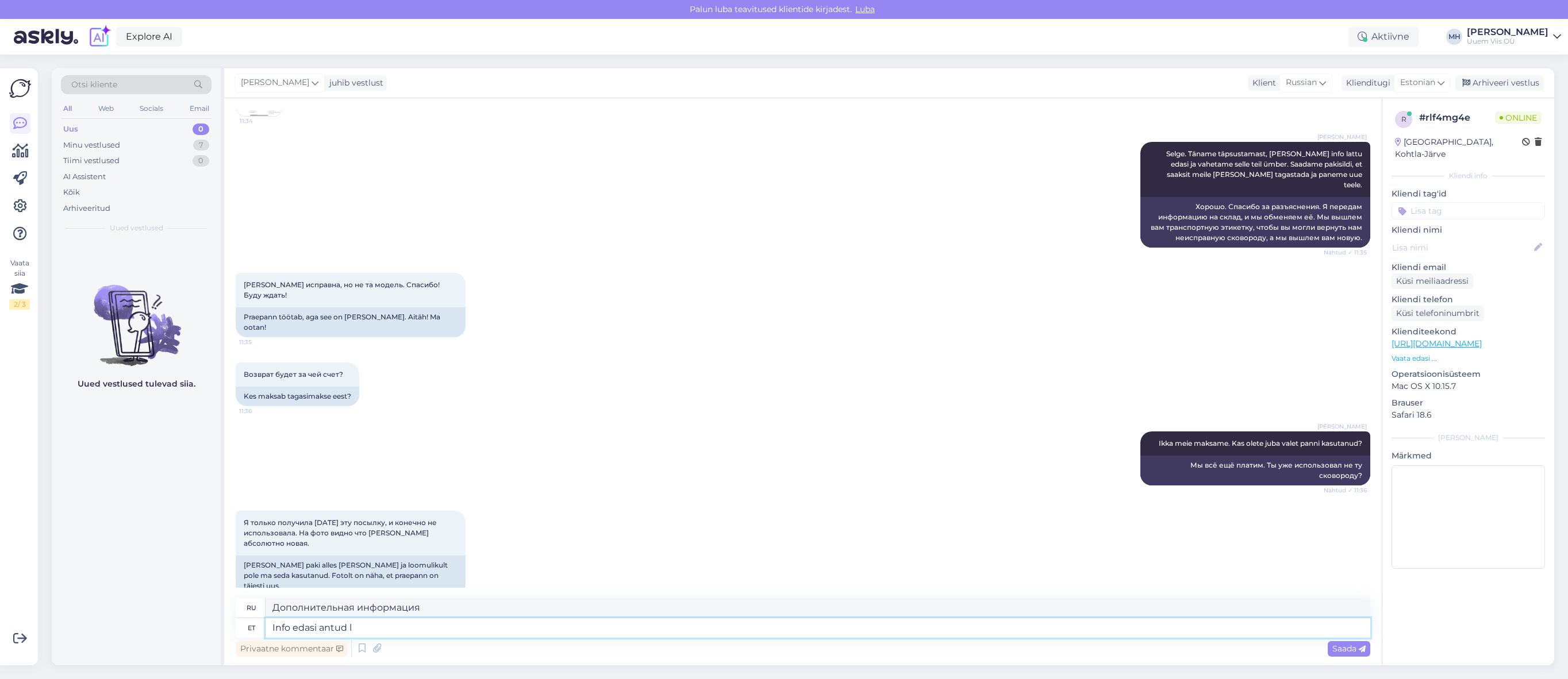
type textarea "Info edasi antud la"
type textarea "Информация передана"
type textarea "Info edasi antud lattu"
type textarea "Информация передана на склад"
click at [1142, 632] on textarea "Info edasi antud lattu" at bounding box center [818, 628] width 1104 height 20
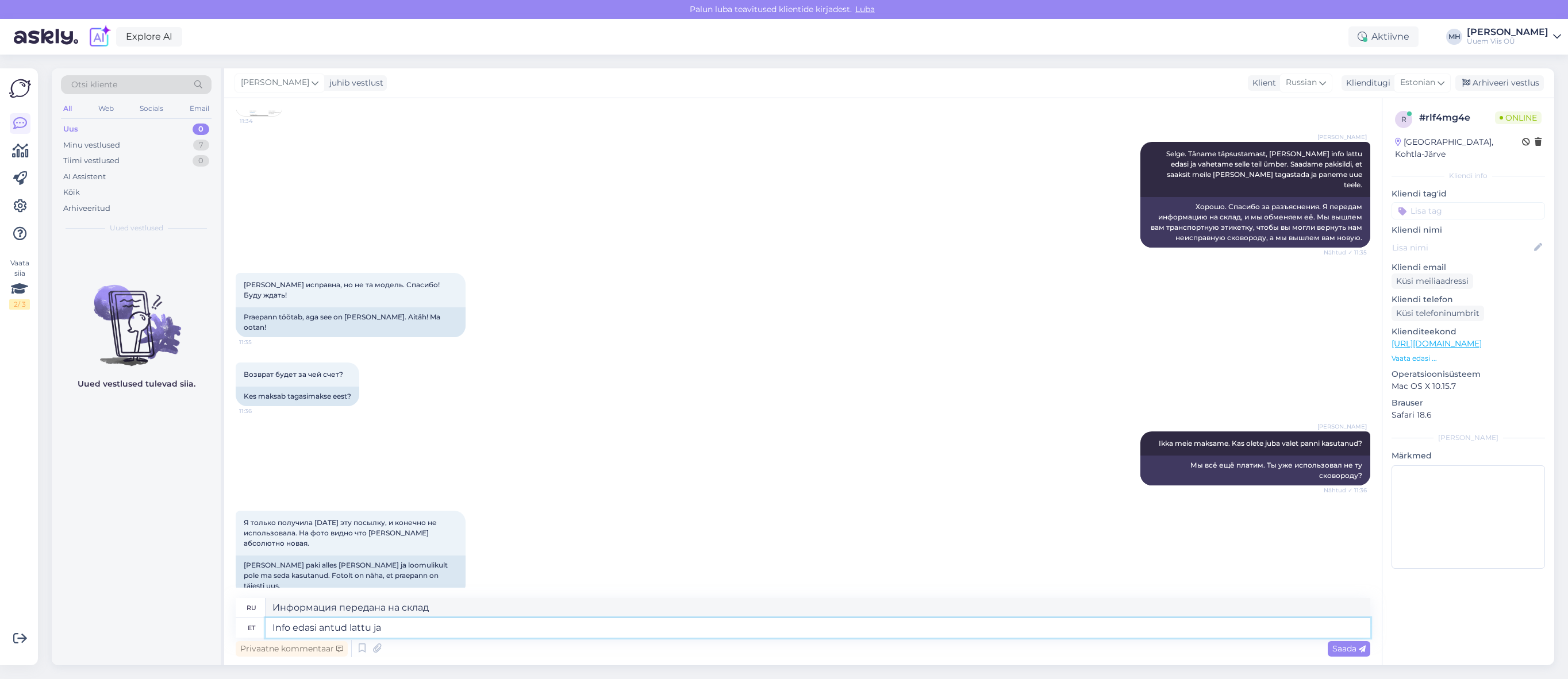
type textarea "Info edasi antud lattu ja"
type textarea "Информация передана на склад и"
type textarea "Info edasi antud lattu ja teiega võ"
type textarea "Информация передана на склад и вам"
type textarea "Info edasi antud lattu ja teiega võtab"
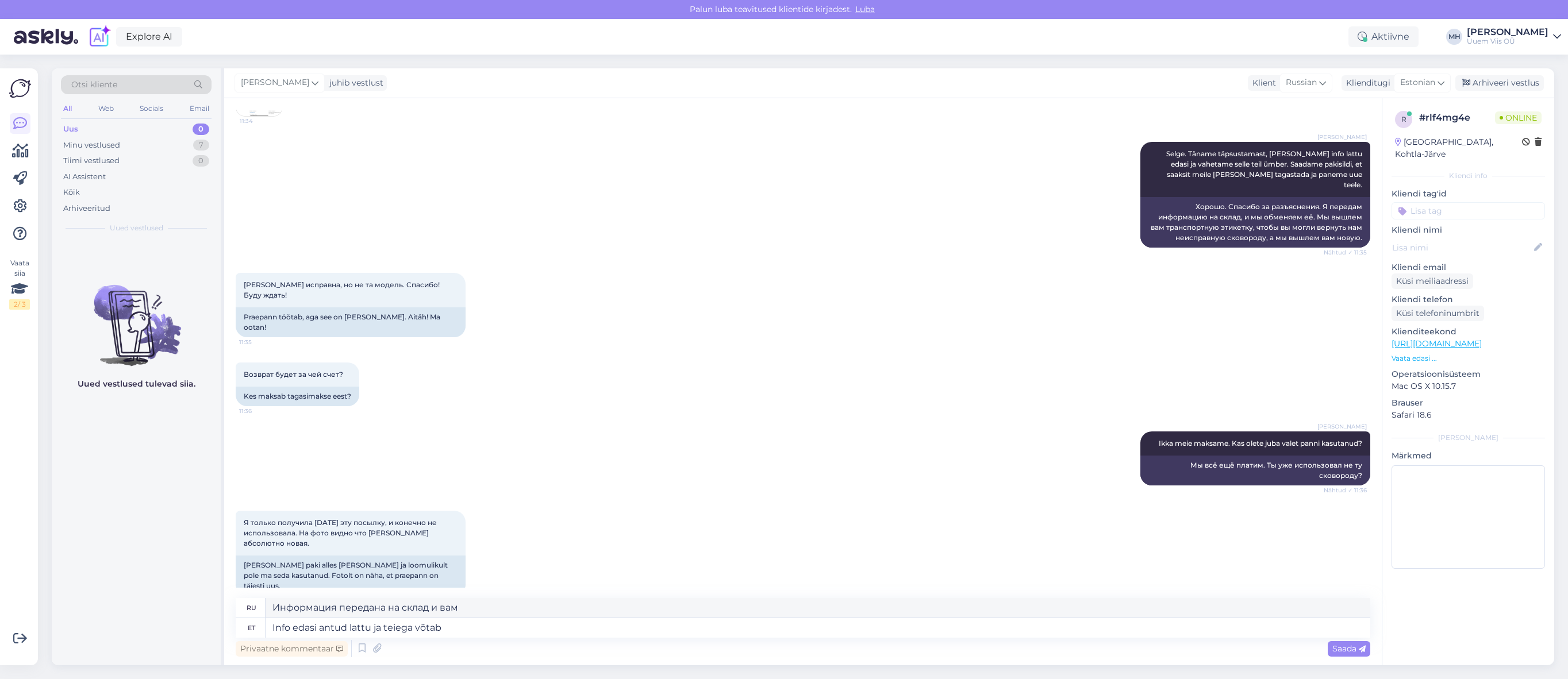
type textarea "Информация передается на склад и забирается с вами."
click at [1064, 622] on textarea "Info edasi antud lattu ja teiega võtab" at bounding box center [818, 628] width 1104 height 20
type textarea "Info edasi antud lattu ja teiega võtab va"
type textarea "Информация передается на склад и забирается с вами"
type textarea "Info edasi antud lattu ja teiega võtab varsti te"
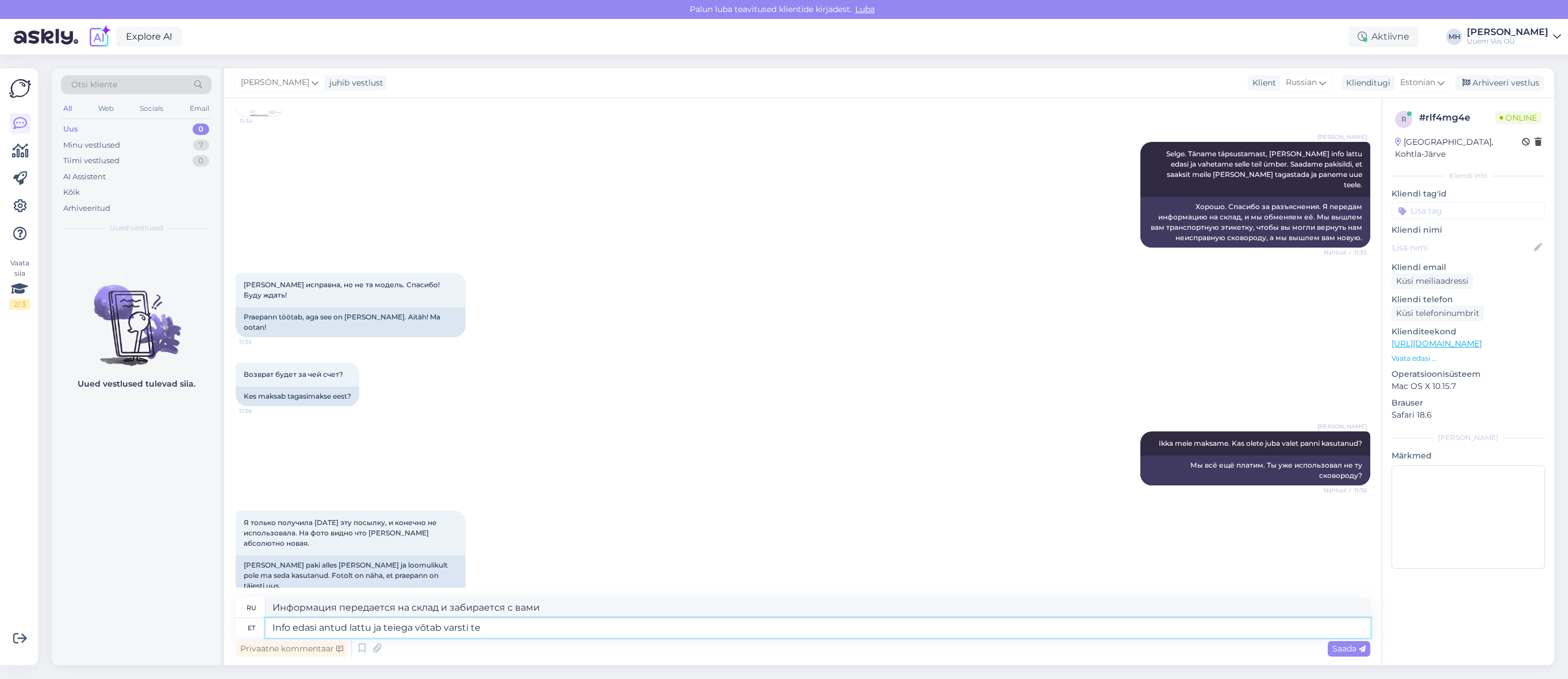
type textarea "Информация передана на склад и скоро будет у вас."
type textarea "Info edasi antud lattu ja teiega võtab varsti teenindaja üh"
type textarea "Информация передана на склад, и представитель сервисной службы свяжется с вами …"
type textarea "Info edasi antud lattu ja teiega võtab varsti teenindaja ühendust."
type textarea "Информация передана на склад, и в ближайшее время с вами свяжется представитель…"
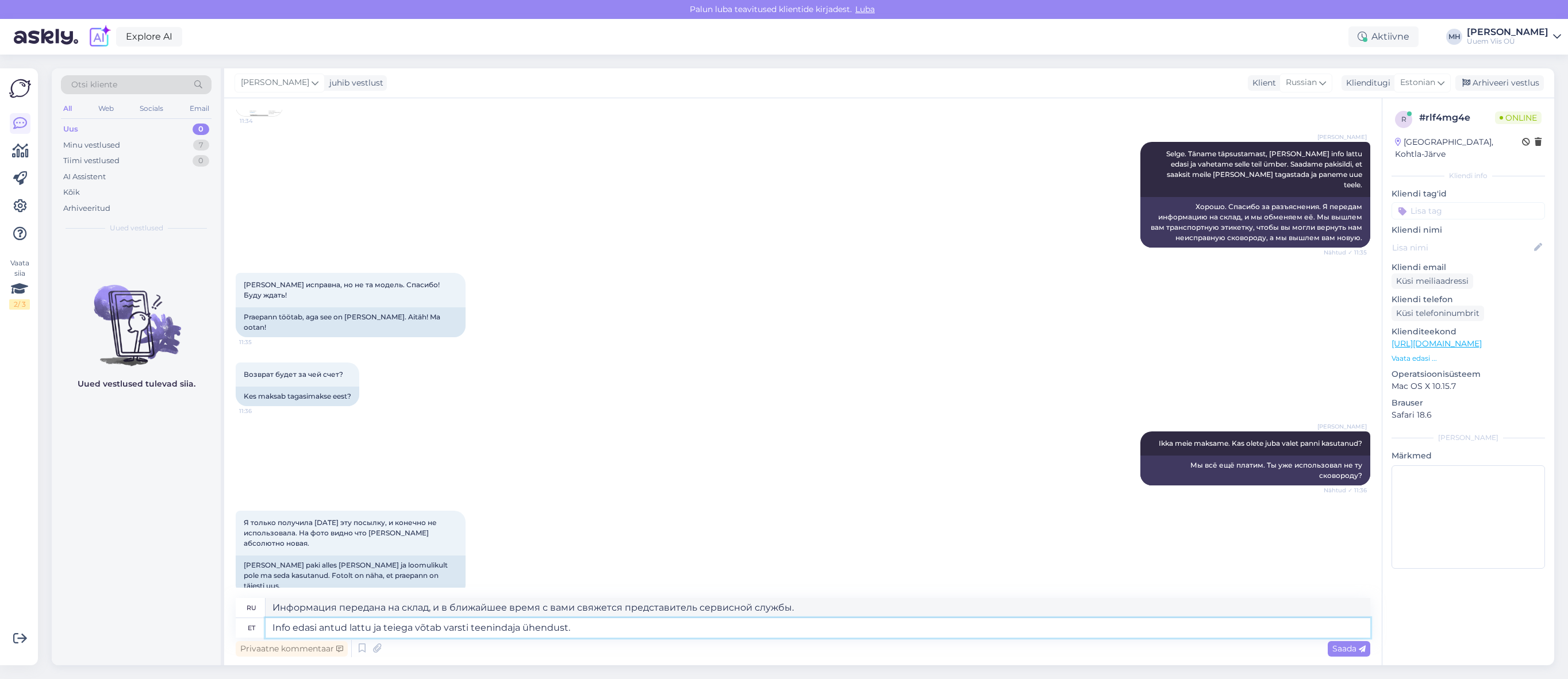
click at [1293, 626] on textarea "Info edasi antud lattu ja teiega võtab varsti teenindaja ühendust." at bounding box center [818, 628] width 1104 height 20
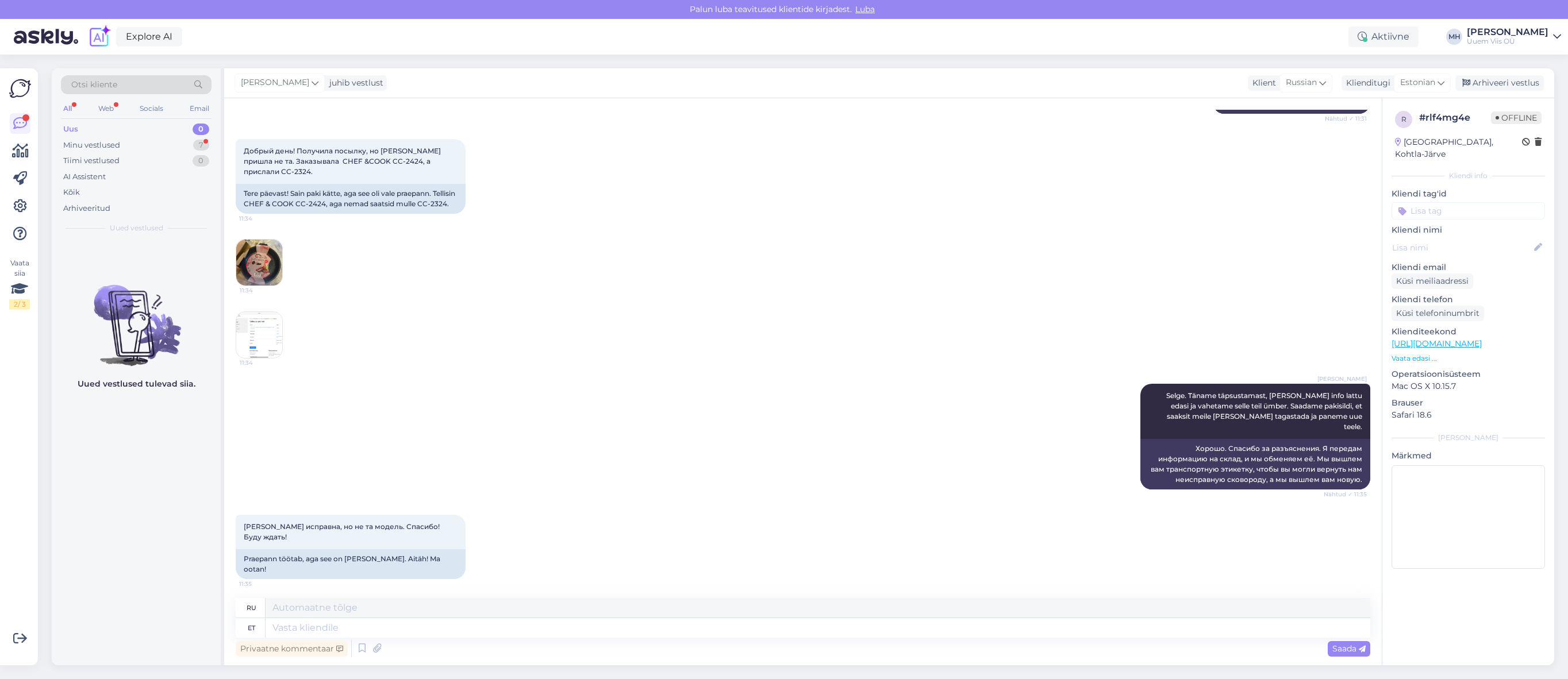
scroll to position [217, 0]
click at [268, 278] on img at bounding box center [259, 264] width 46 height 46
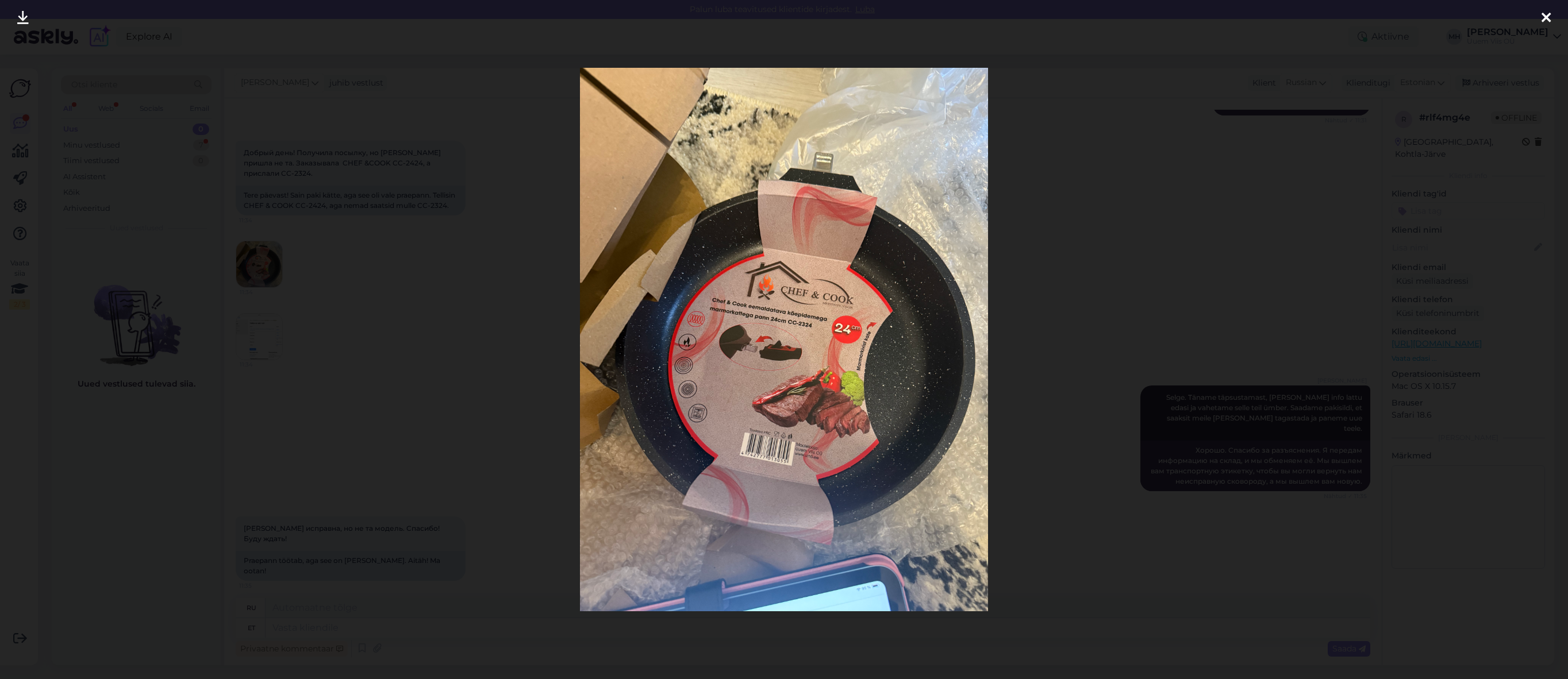
drag, startPoint x: 707, startPoint y: 318, endPoint x: 713, endPoint y: 320, distance: 6.3
click at [476, 420] on div at bounding box center [784, 339] width 1568 height 679
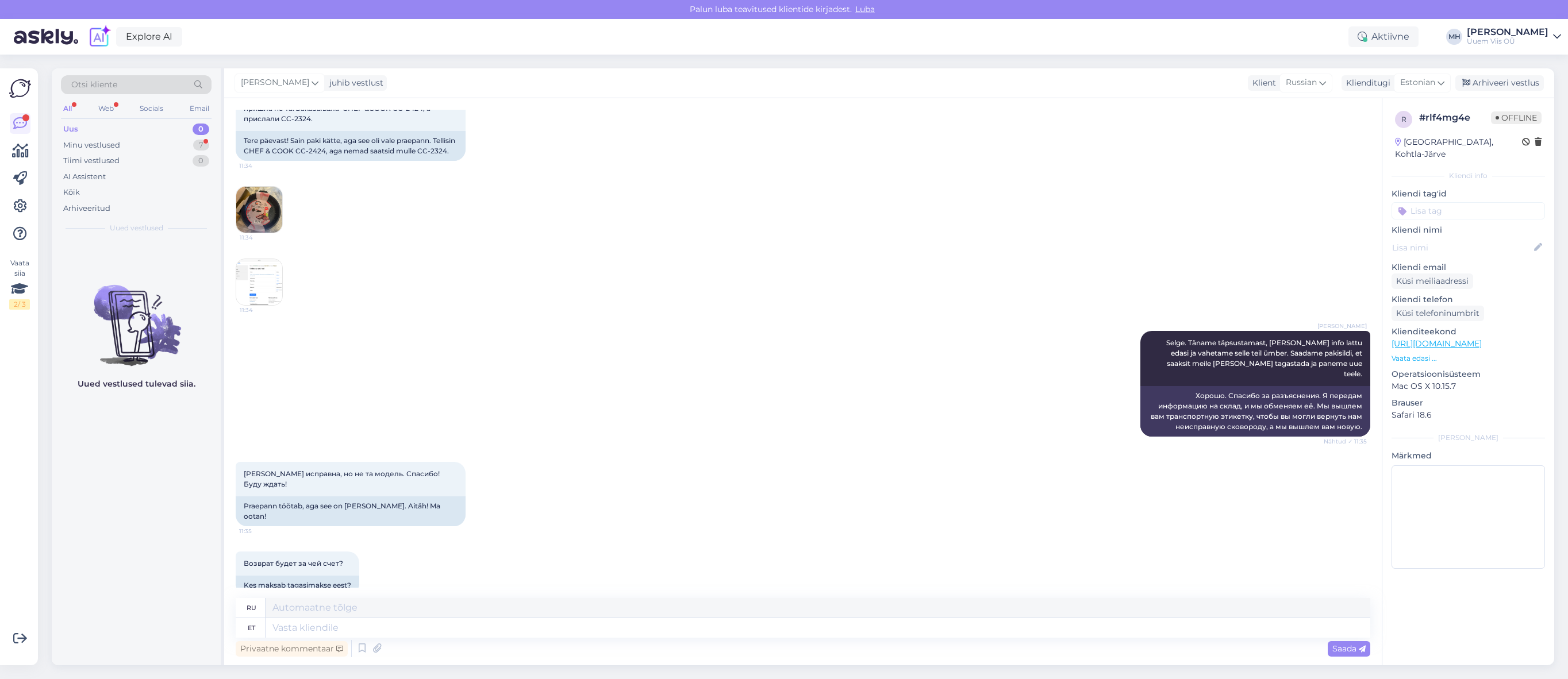
scroll to position [619, 0]
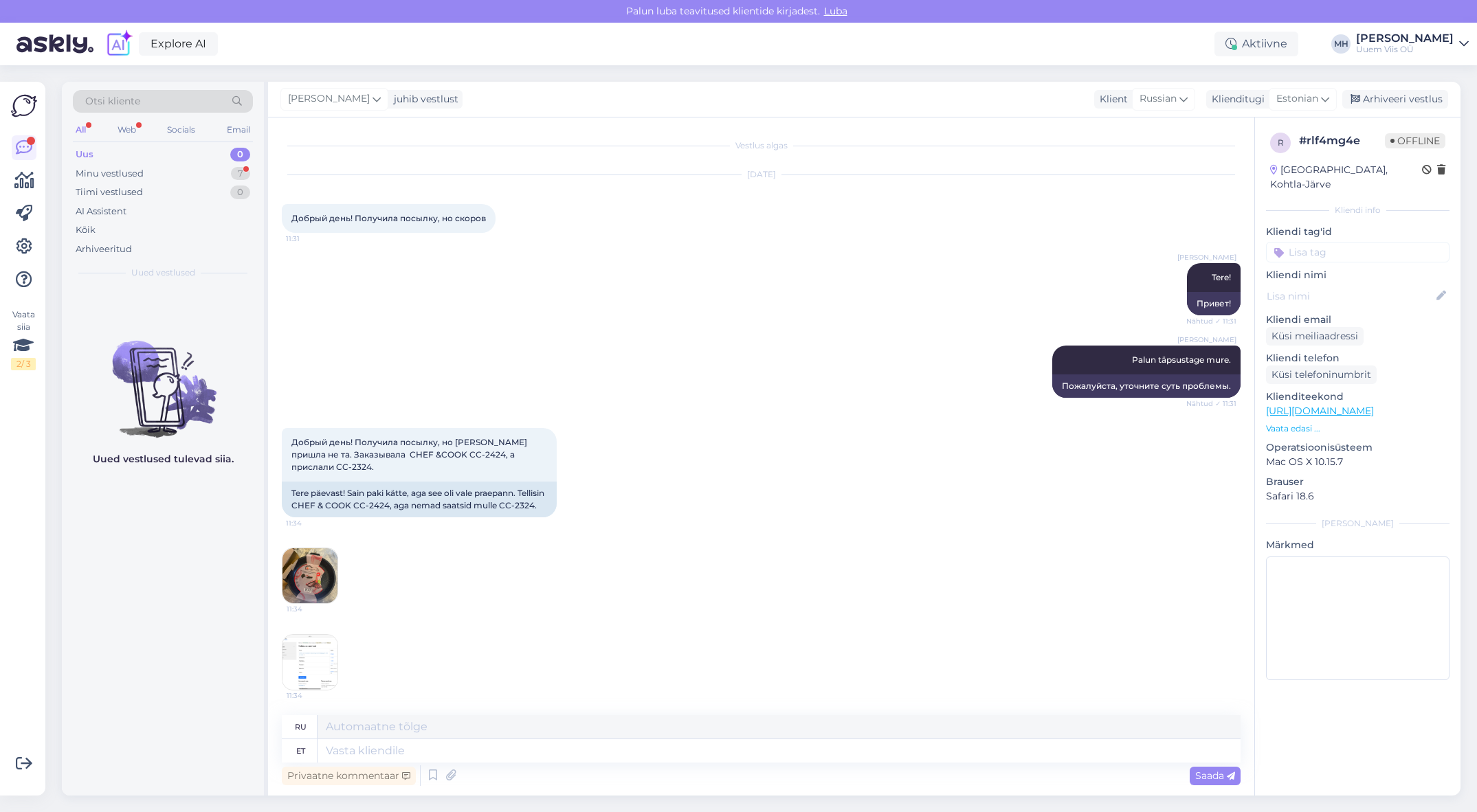
scroll to position [740, 0]
